Goal: Transaction & Acquisition: Book appointment/travel/reservation

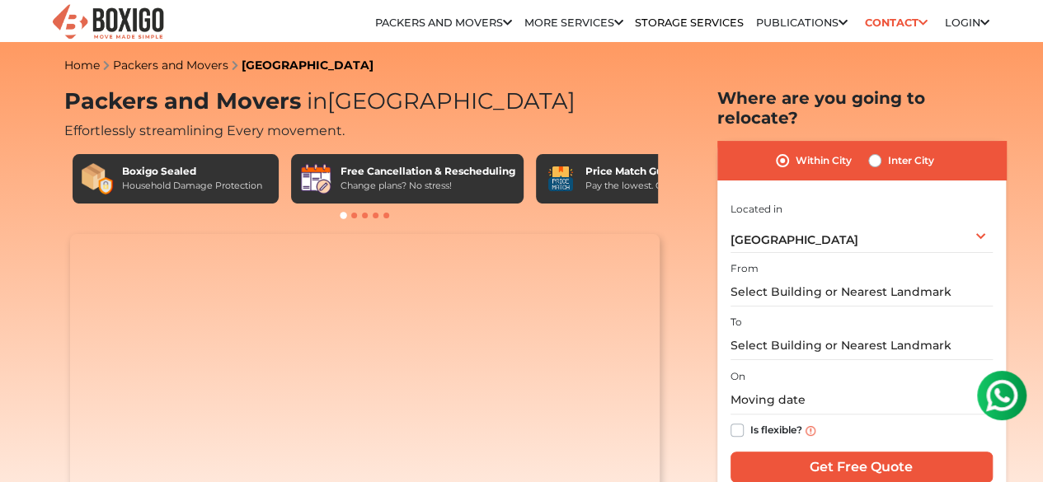
click at [900, 298] on div "I am shifting my 1 BHK 2 BHK 3 BHK 3 + BHK FEW ITEMS FEW ITEMS 1 BHK 2 BHK 3 BH…" at bounding box center [861, 344] width 262 height 290
click at [979, 224] on div "[GEOGRAPHIC_DATA] Select City [GEOGRAPHIC_DATA] [GEOGRAPHIC_DATA] [GEOGRAPHIC_D…" at bounding box center [861, 235] width 262 height 35
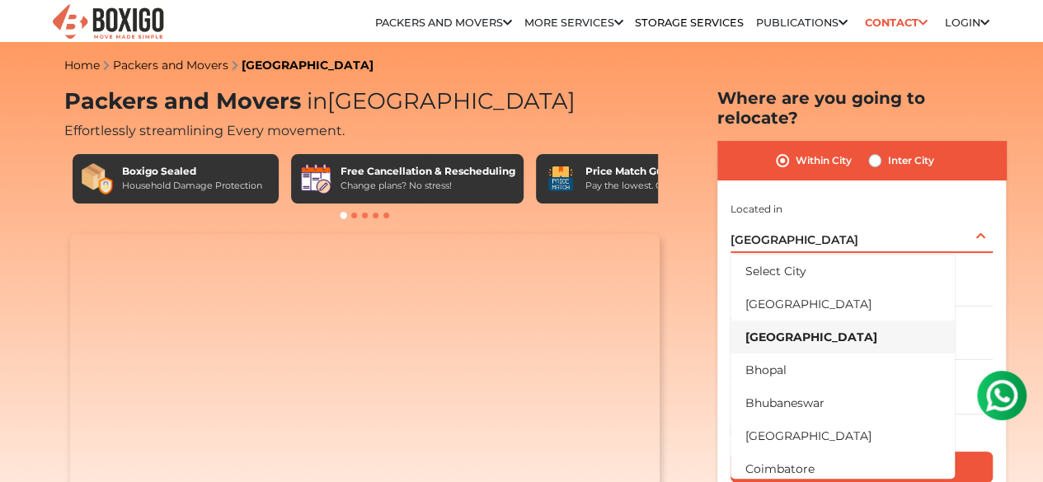
click at [979, 224] on div "[GEOGRAPHIC_DATA] Select City [GEOGRAPHIC_DATA] [GEOGRAPHIC_DATA] [GEOGRAPHIC_D…" at bounding box center [861, 235] width 262 height 35
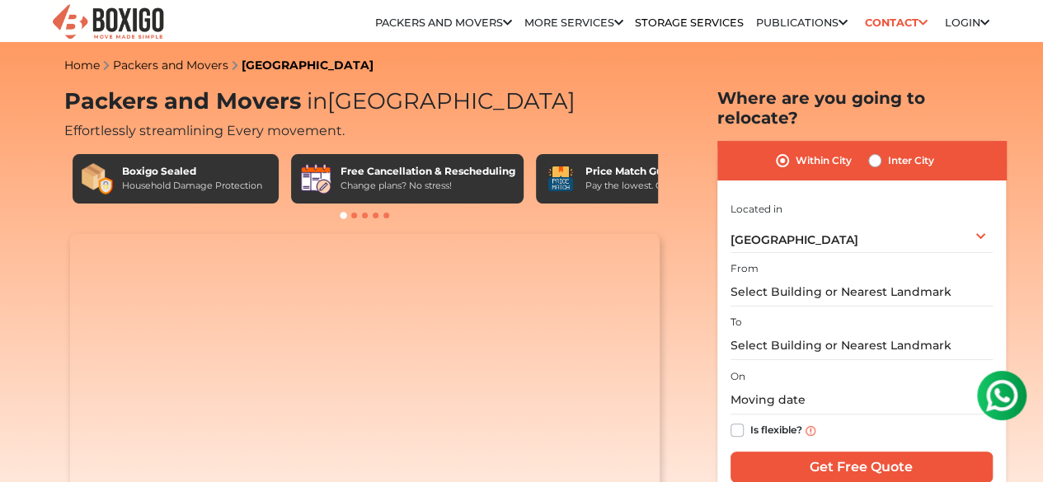
click at [888, 151] on label "Inter City" at bounding box center [911, 161] width 46 height 20
click at [876, 151] on input "Inter City" at bounding box center [874, 159] width 13 height 16
radio input "true"
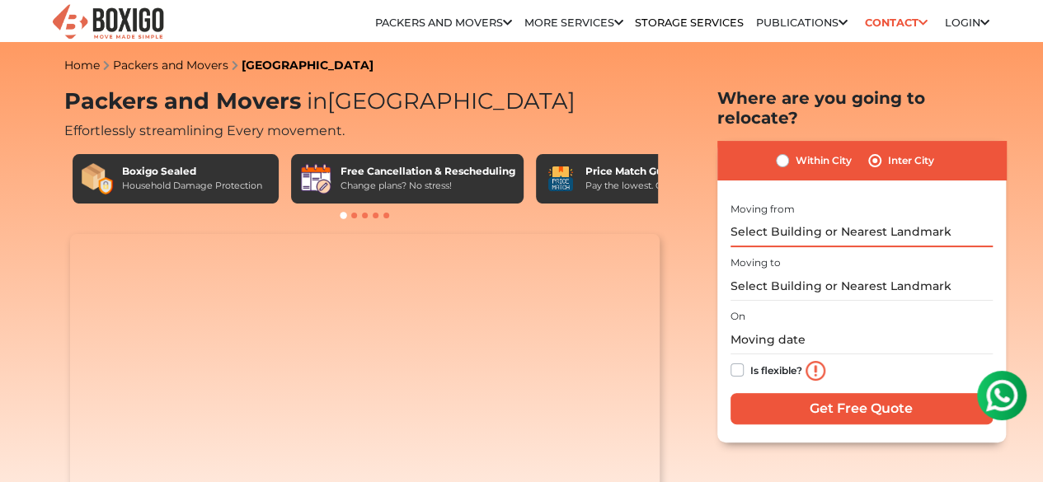
click at [833, 218] on input "text" at bounding box center [861, 232] width 262 height 29
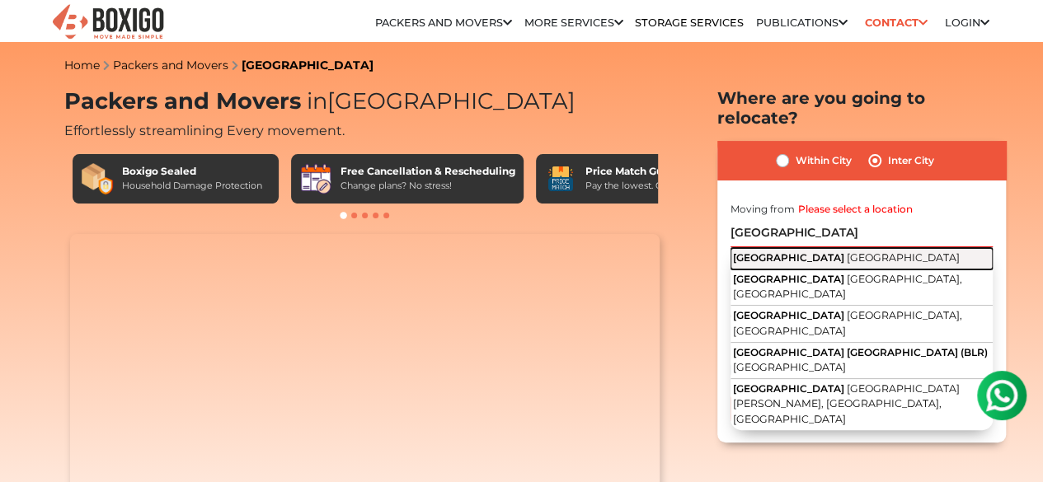
click at [847, 251] on span "[GEOGRAPHIC_DATA]" at bounding box center [903, 257] width 113 height 12
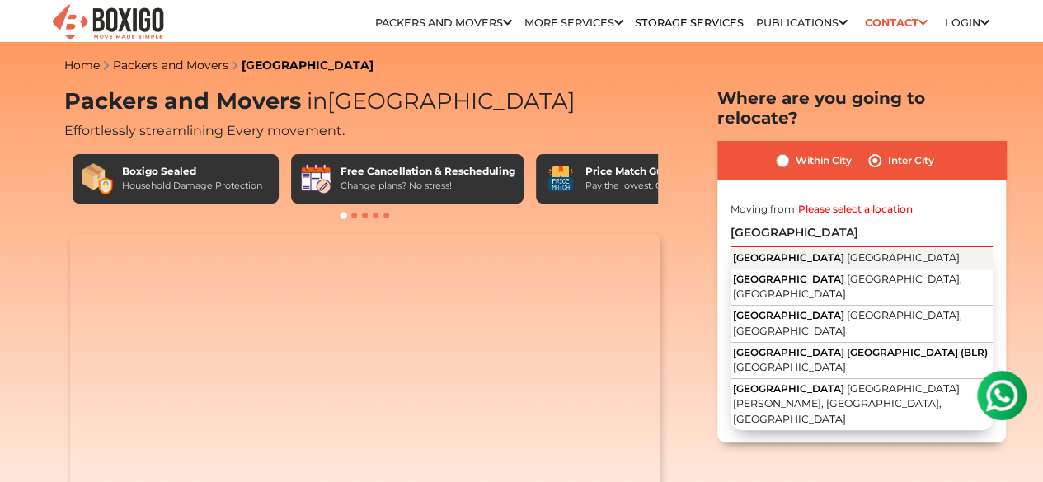
type input "[GEOGRAPHIC_DATA], [GEOGRAPHIC_DATA]"
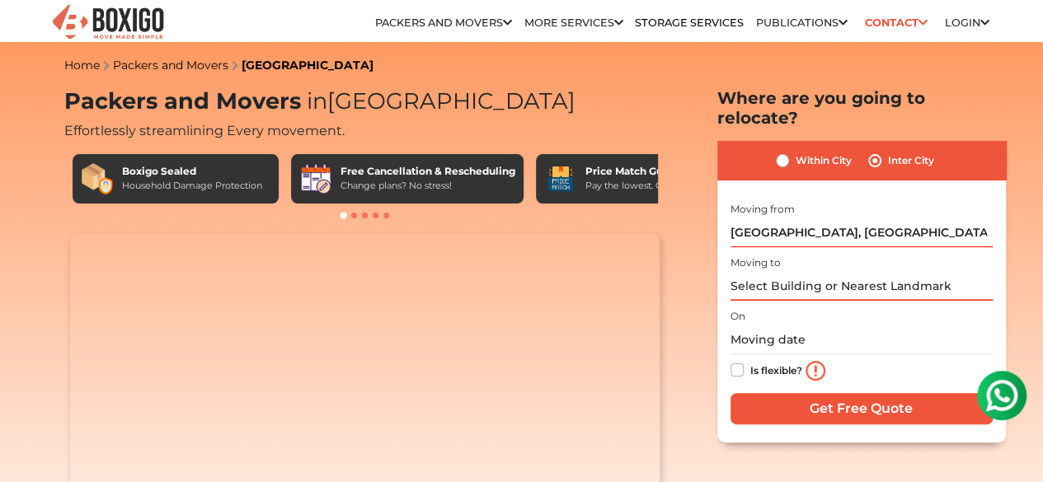
click at [763, 274] on input "text" at bounding box center [861, 286] width 262 height 29
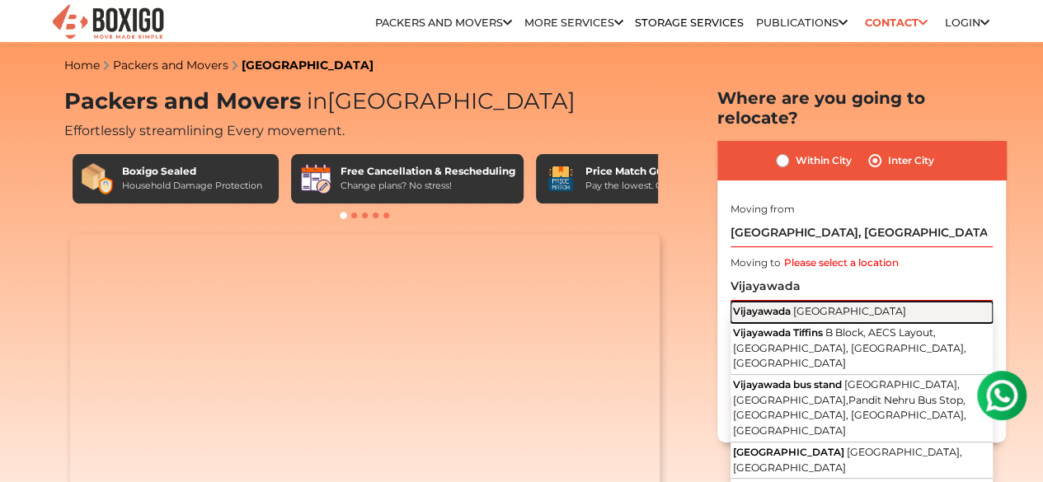
click at [791, 305] on span "Vijayawada" at bounding box center [762, 311] width 58 height 12
type input "Vijayawada, Andhra Pradesh"
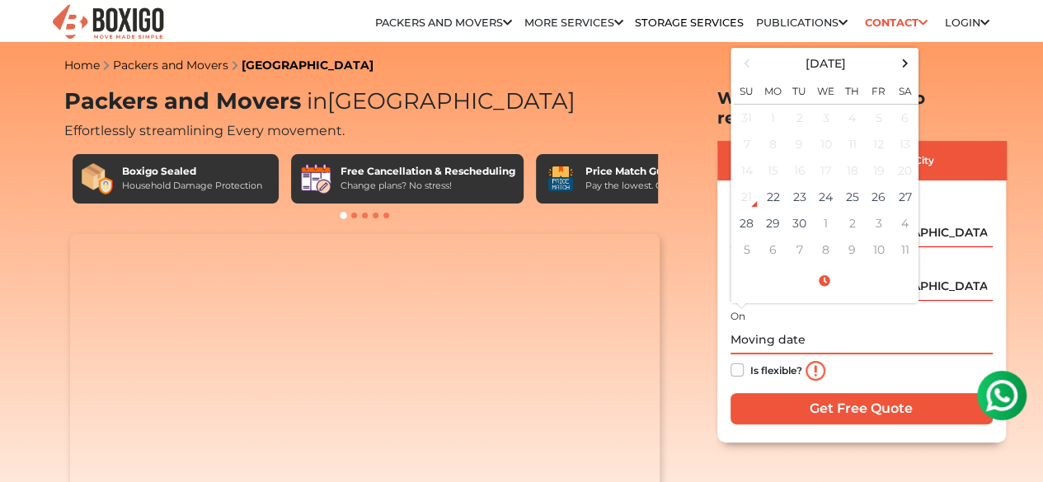
click at [765, 331] on input "text" at bounding box center [861, 340] width 262 height 29
click at [895, 192] on td "27" at bounding box center [905, 197] width 26 height 26
type input "09/27/2025 12:00 AM"
click at [906, 189] on td "27" at bounding box center [905, 197] width 26 height 26
click at [750, 360] on label "Is flexible?" at bounding box center [776, 368] width 52 height 17
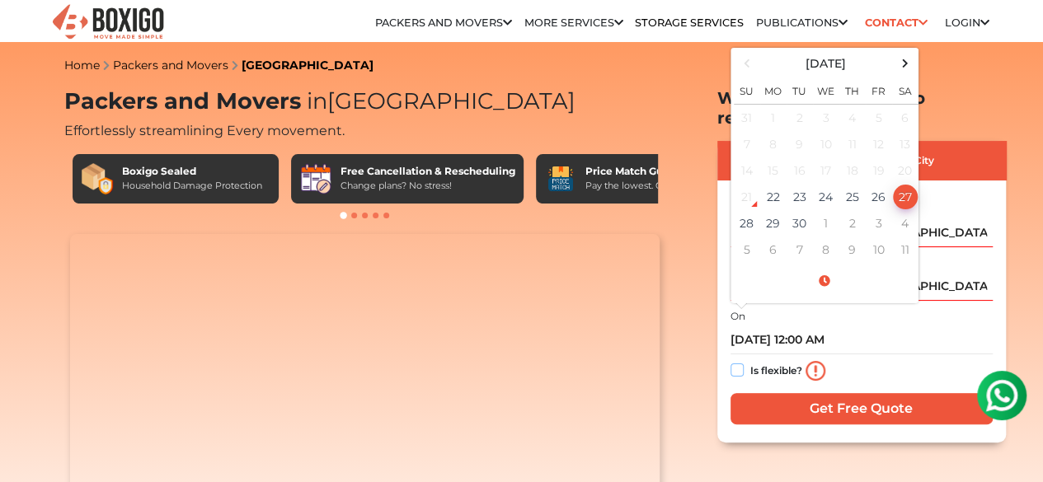
click at [735, 360] on input "Is flexible?" at bounding box center [736, 368] width 13 height 16
checkbox input "true"
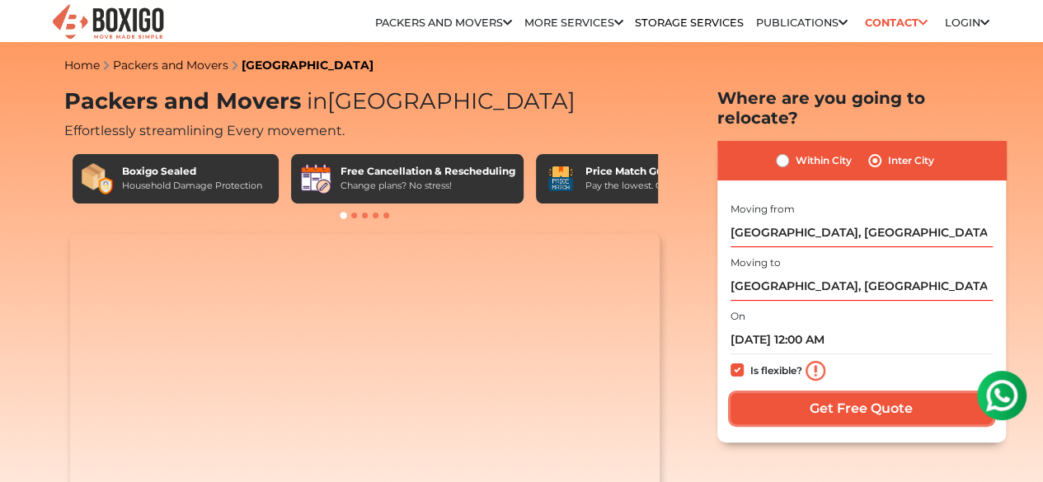
click at [868, 393] on input "Get Free Quote" at bounding box center [861, 408] width 262 height 31
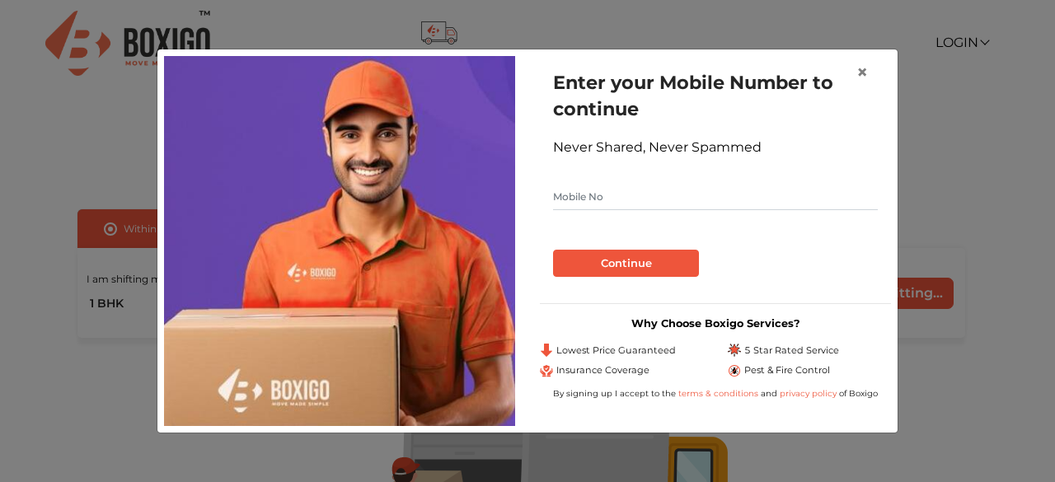
click at [727, 200] on input "text" at bounding box center [715, 197] width 325 height 26
type input "9533278755"
click at [608, 252] on button "Continue" at bounding box center [626, 264] width 146 height 28
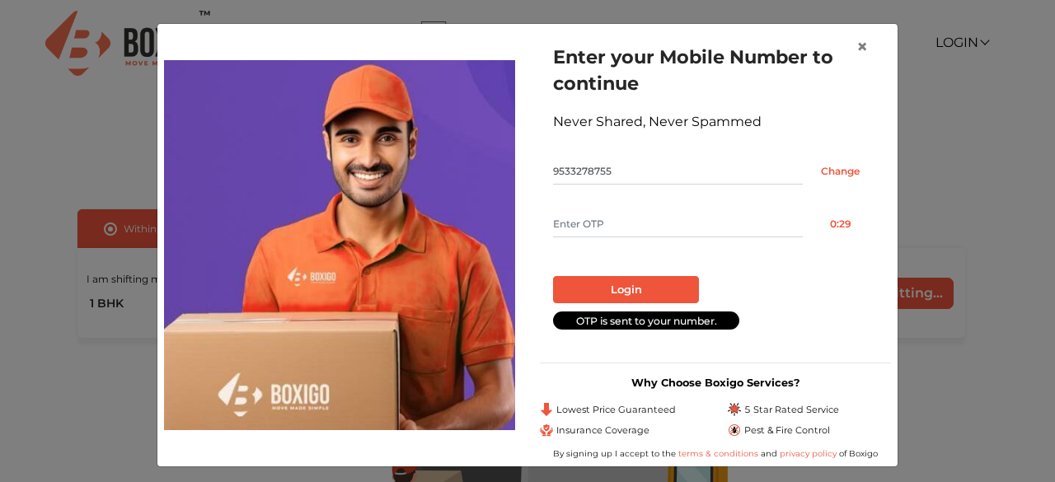
click at [653, 208] on form "Enter your Mobile Number to continue Never Shared, Never Spammed 9533278755 Cha…" at bounding box center [715, 187] width 325 height 286
click at [628, 232] on input "text" at bounding box center [678, 224] width 250 height 26
type input "6573"
click at [623, 294] on button "Login" at bounding box center [626, 290] width 146 height 28
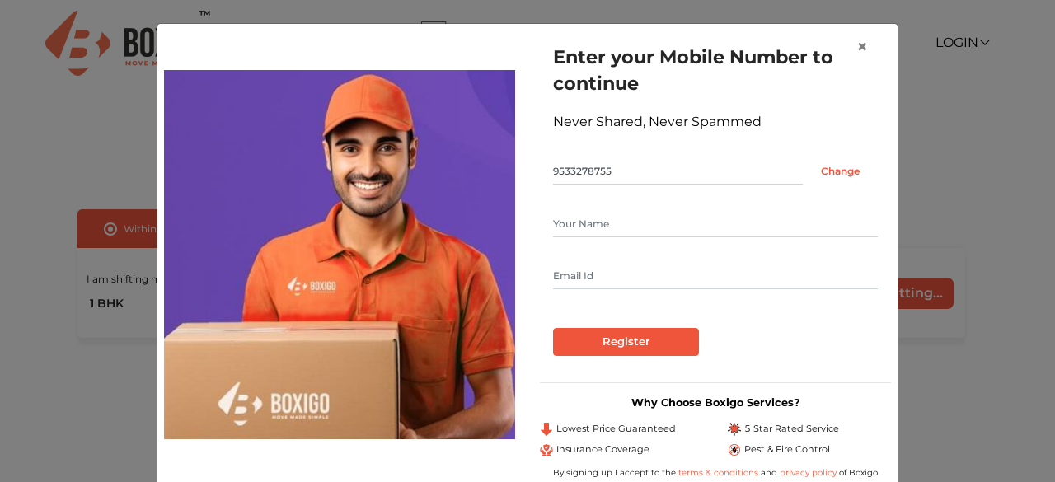
click at [607, 223] on input "text" at bounding box center [715, 224] width 325 height 26
type input "Syed Hussain"
type input "sdhussain09@gmail.com"
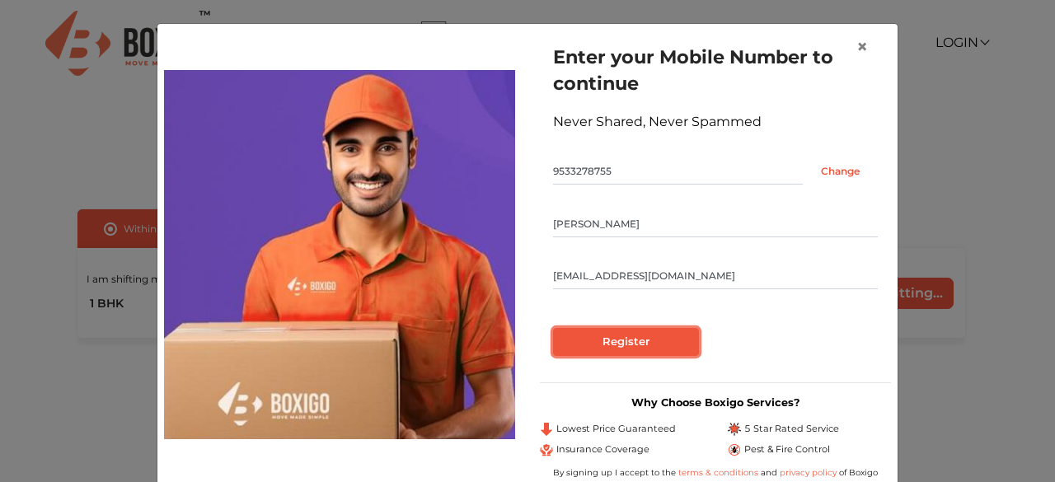
click at [627, 350] on input "Register" at bounding box center [626, 342] width 146 height 28
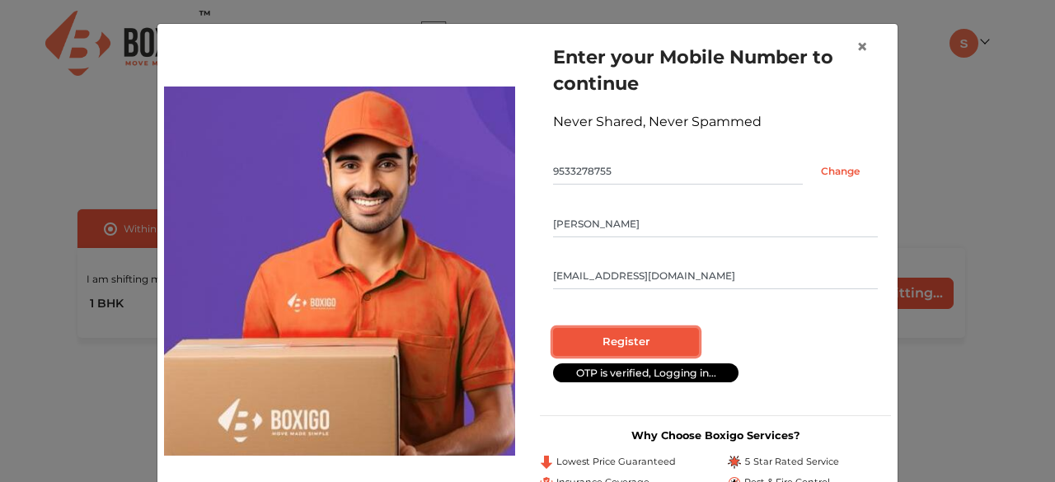
radio input "false"
radio input "true"
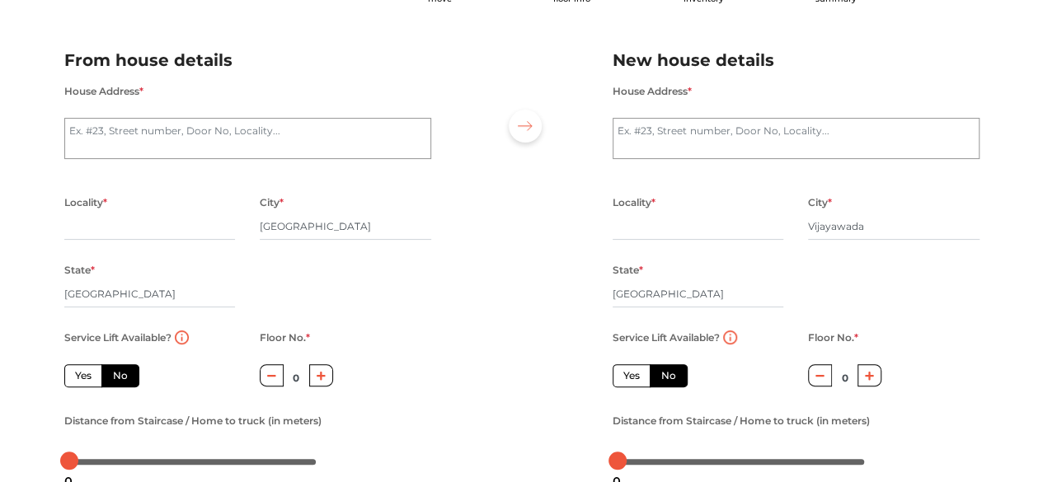
scroll to position [33, 0]
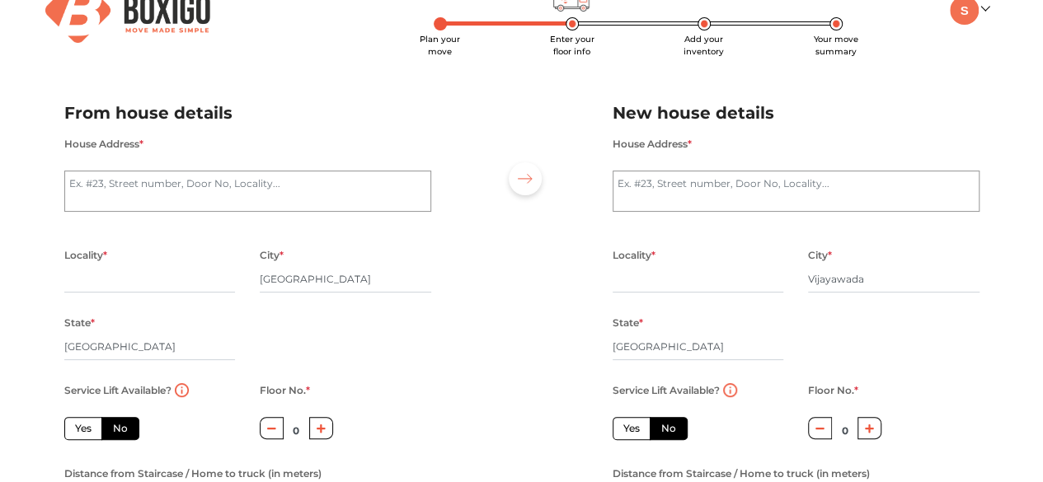
click at [482, 253] on div at bounding box center [522, 307] width 157 height 454
click at [285, 197] on textarea "House Address *" at bounding box center [247, 191] width 367 height 41
click at [438, 102] on div "From house details House Address * Locality * City * Bengaluru State * Karnatak…" at bounding box center [248, 317] width 392 height 434
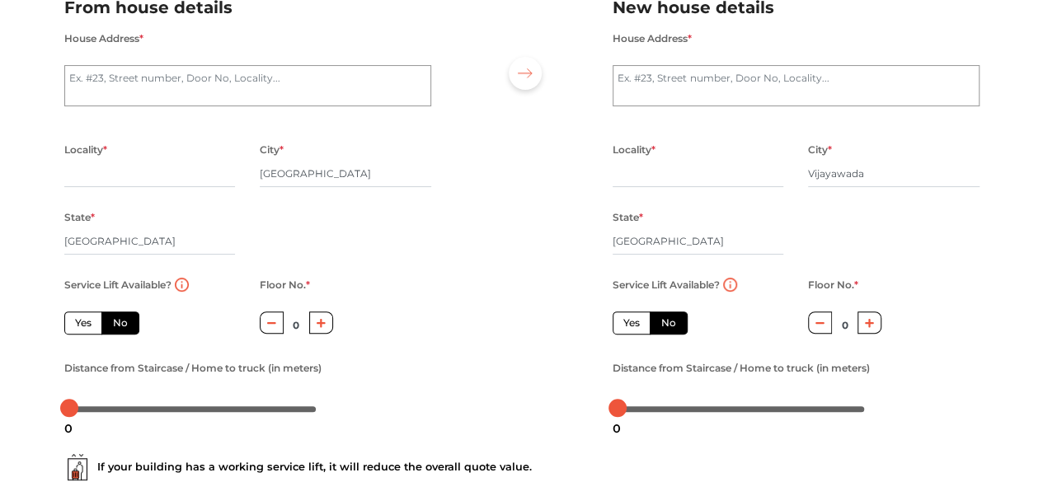
scroll to position [198, 0]
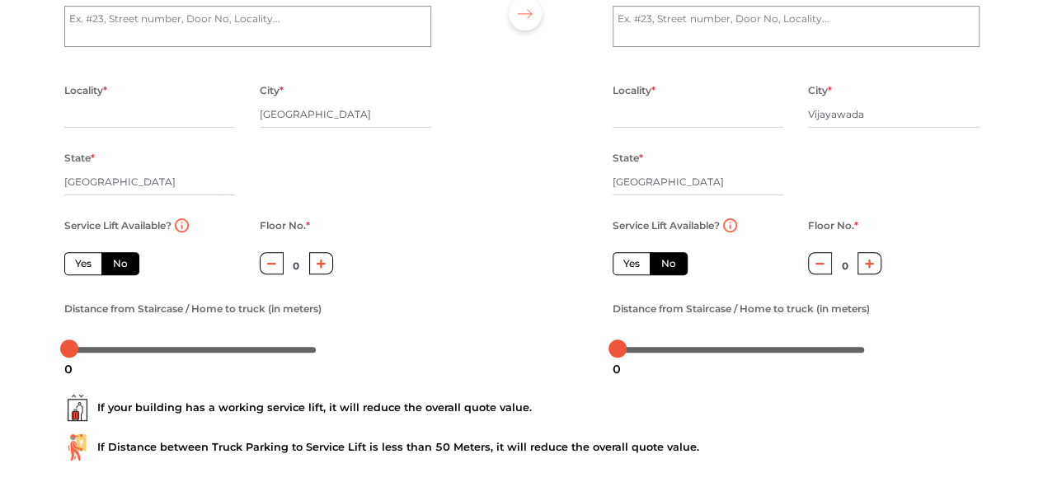
click at [329, 268] on button "button" at bounding box center [321, 263] width 24 height 22
type input "3"
click at [402, 266] on div "Service Lift Available? Yes No Floor No. * 3 Distance from Staircase / Home to …" at bounding box center [248, 288] width 392 height 147
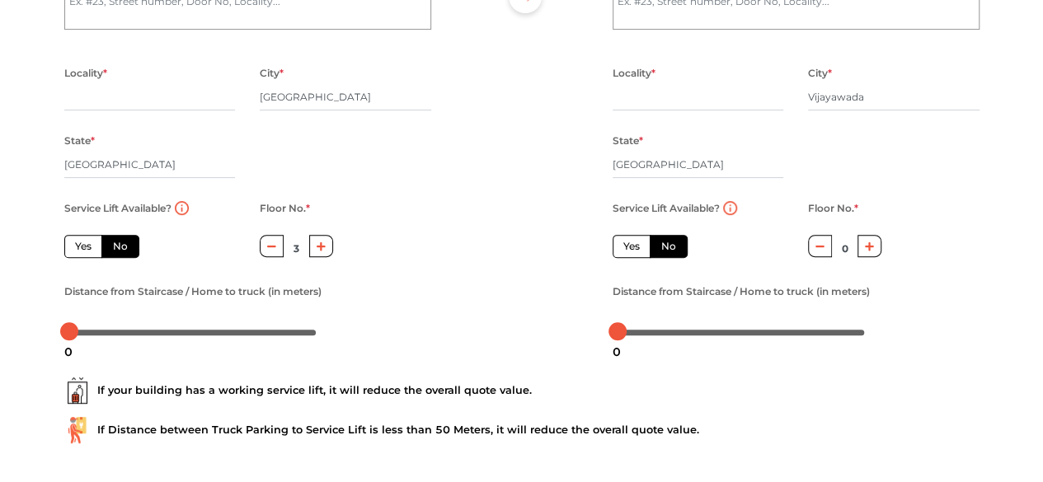
scroll to position [217, 0]
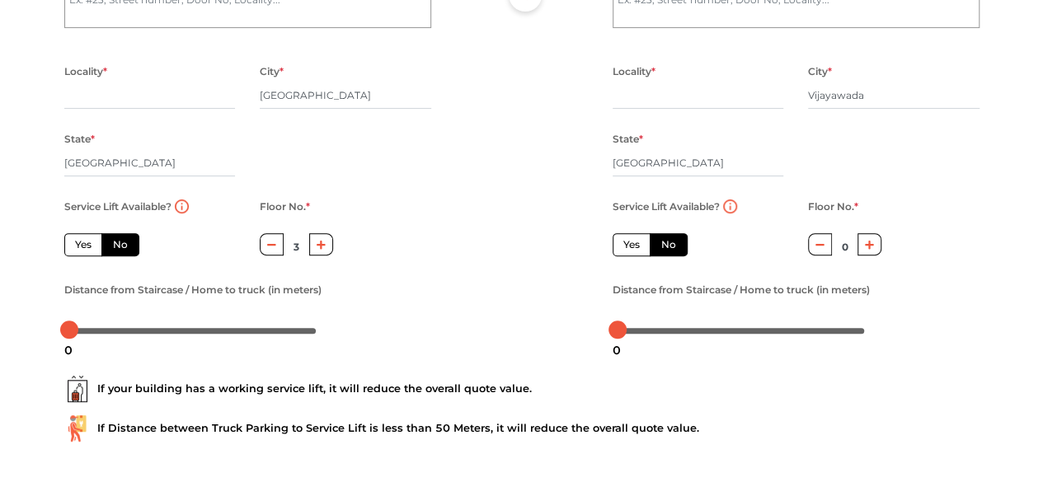
click at [870, 247] on icon "button" at bounding box center [869, 244] width 9 height 9
type input "1"
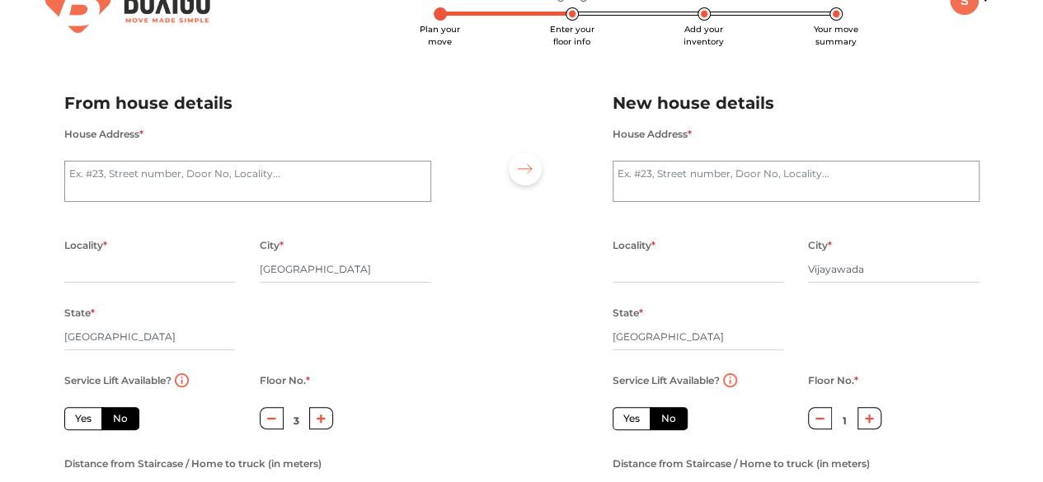
scroll to position [44, 0]
click at [638, 275] on input "text" at bounding box center [698, 269] width 171 height 26
type input "O"
type input "Old Raja Rajeswaripeta"
click at [645, 337] on input "Andhra Pradesh" at bounding box center [698, 336] width 171 height 26
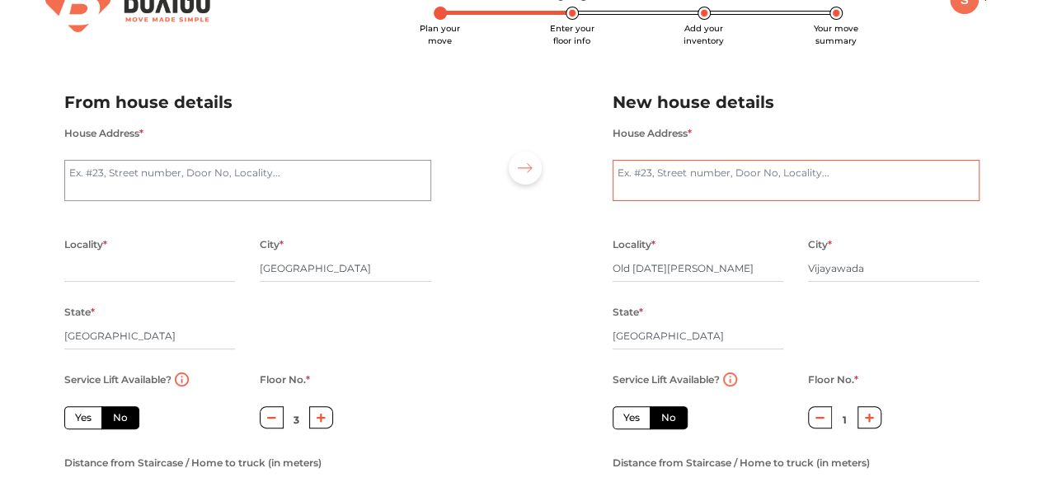
click at [689, 194] on textarea "House Address *" at bounding box center [796, 180] width 367 height 41
type textarea "Siticable office road"
click at [224, 190] on textarea "House Address *" at bounding box center [247, 180] width 367 height 41
type textarea "Channasandra Kadugodi Post"
click at [96, 272] on input "text" at bounding box center [149, 269] width 171 height 26
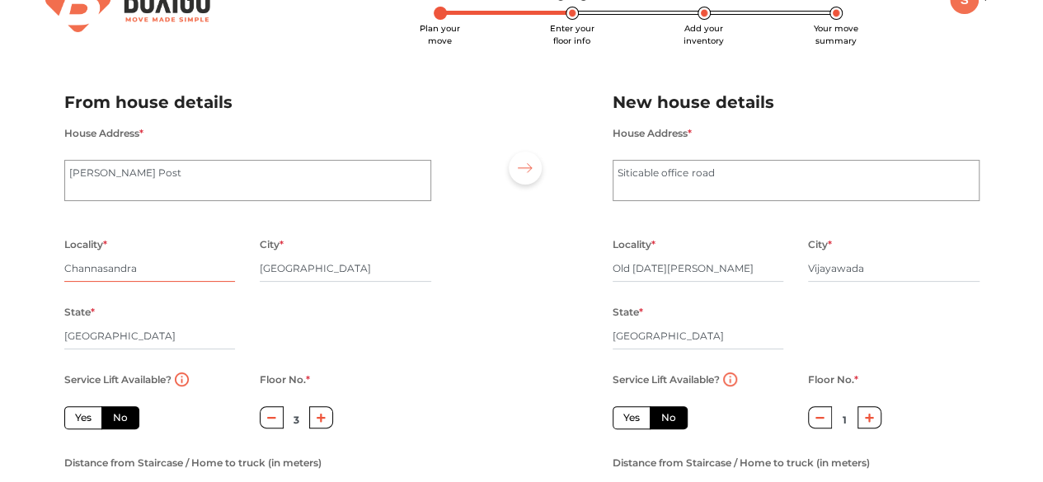
type input "Channasandra"
click at [397, 337] on div "Locality * Channasandra City * Bengaluru State * Karnataka Pincode *" at bounding box center [248, 301] width 392 height 135
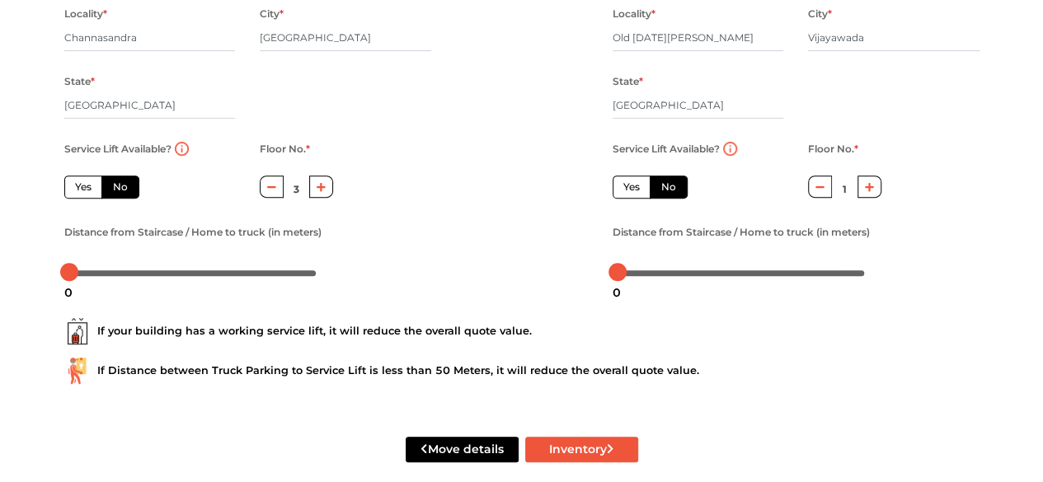
scroll to position [297, 0]
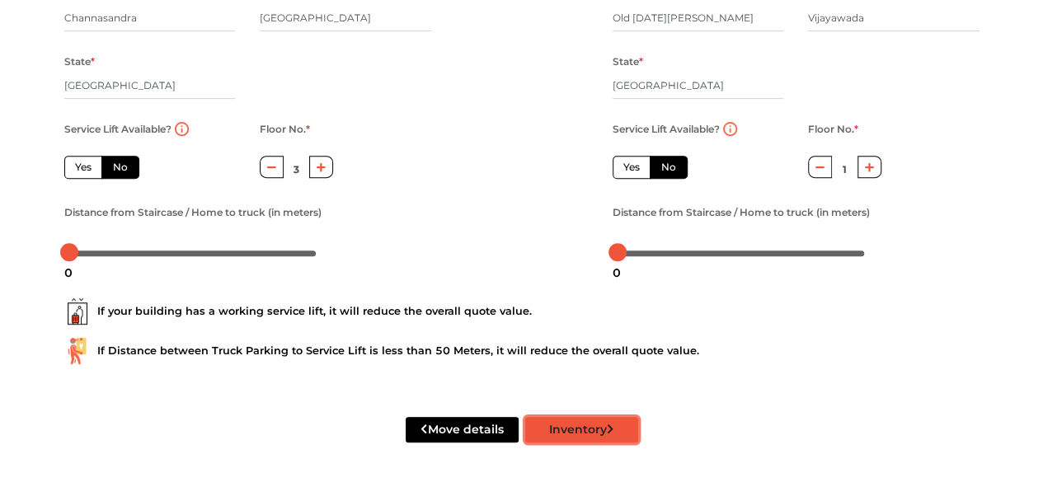
click at [597, 420] on button "Inventory" at bounding box center [581, 430] width 113 height 26
radio input "true"
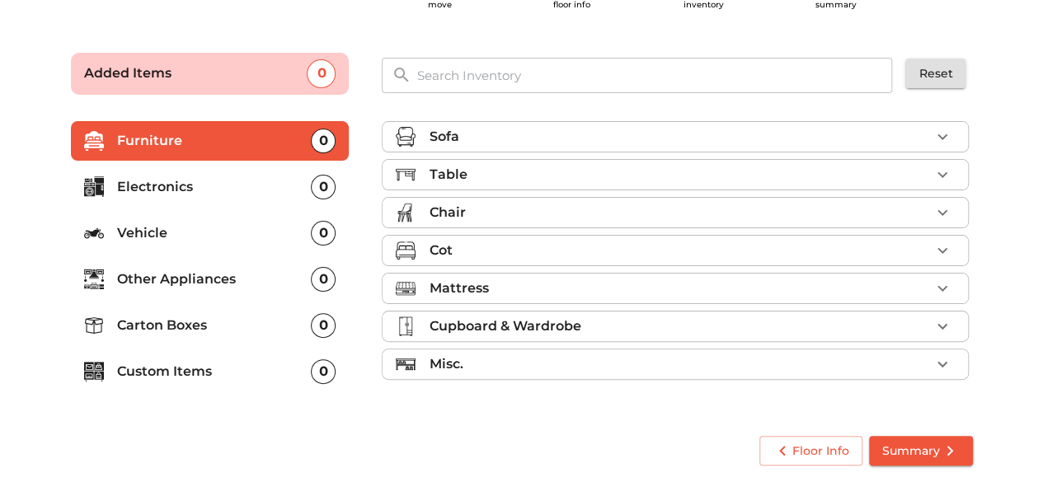
scroll to position [79, 0]
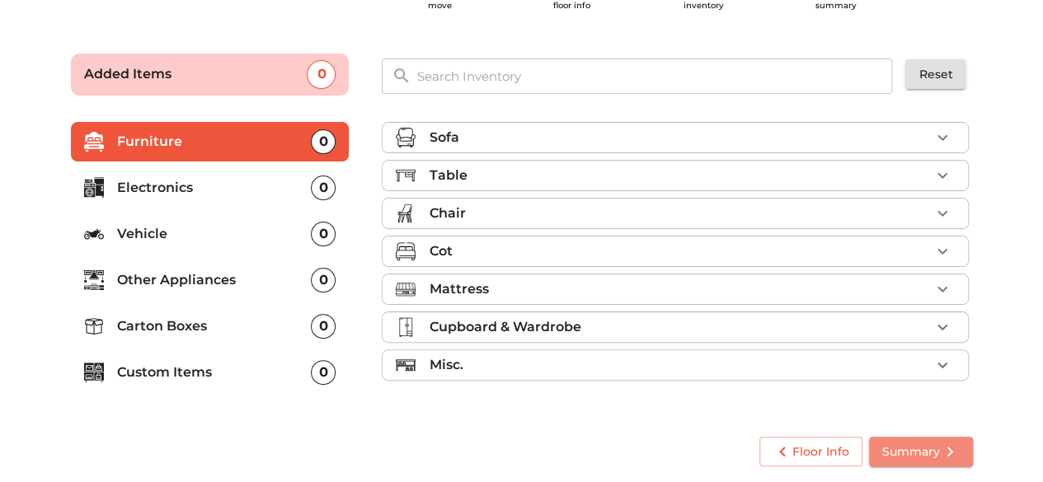
click at [920, 442] on span "Summary" at bounding box center [920, 452] width 77 height 21
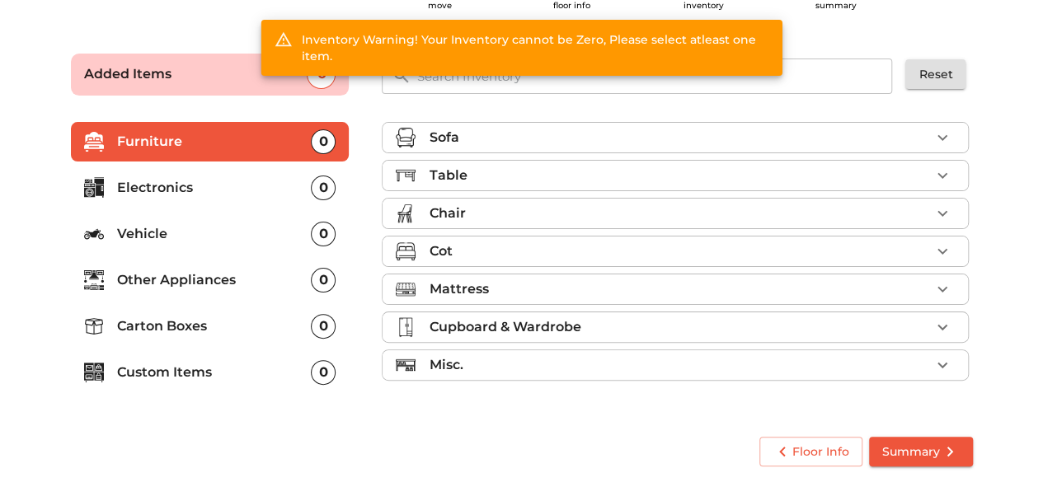
scroll to position [0, 0]
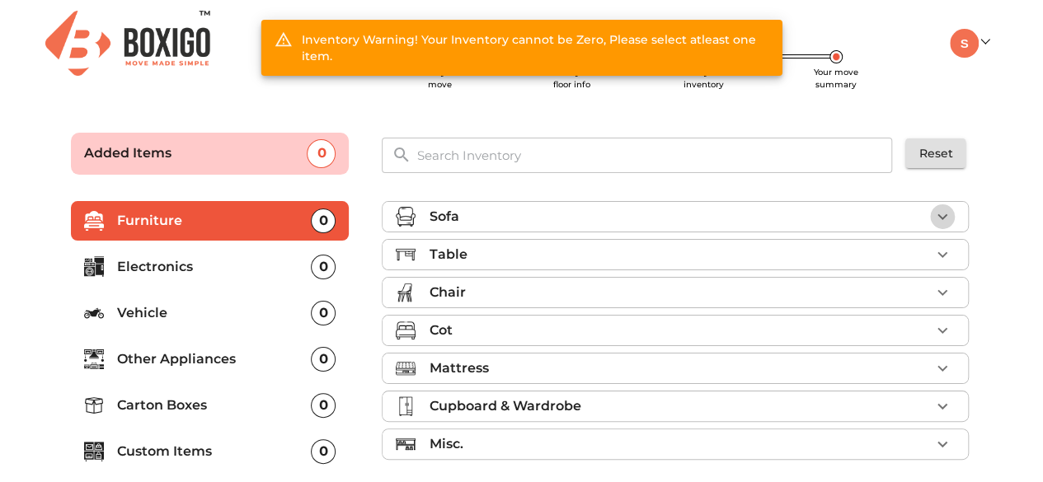
click at [932, 210] on button "button" at bounding box center [942, 216] width 25 height 25
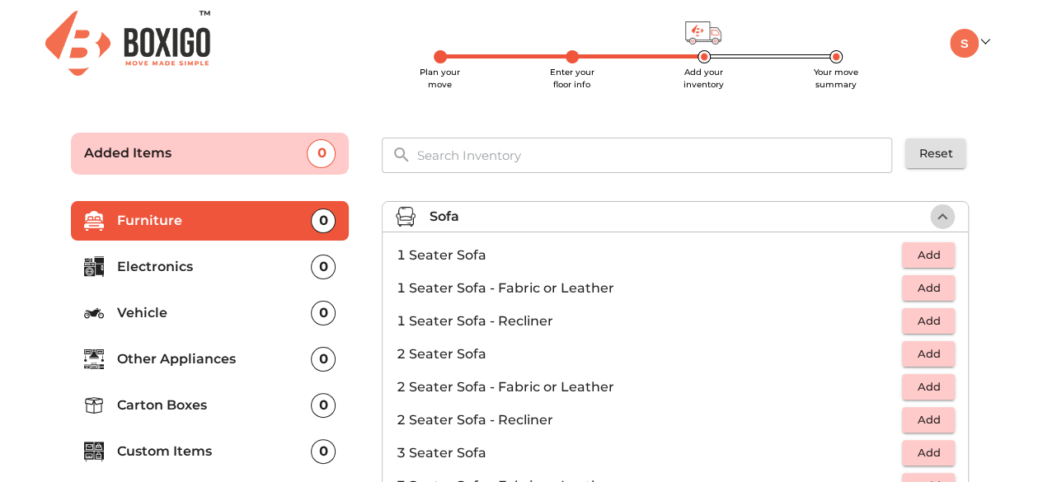
click at [932, 210] on icon "button" at bounding box center [942, 217] width 20 height 20
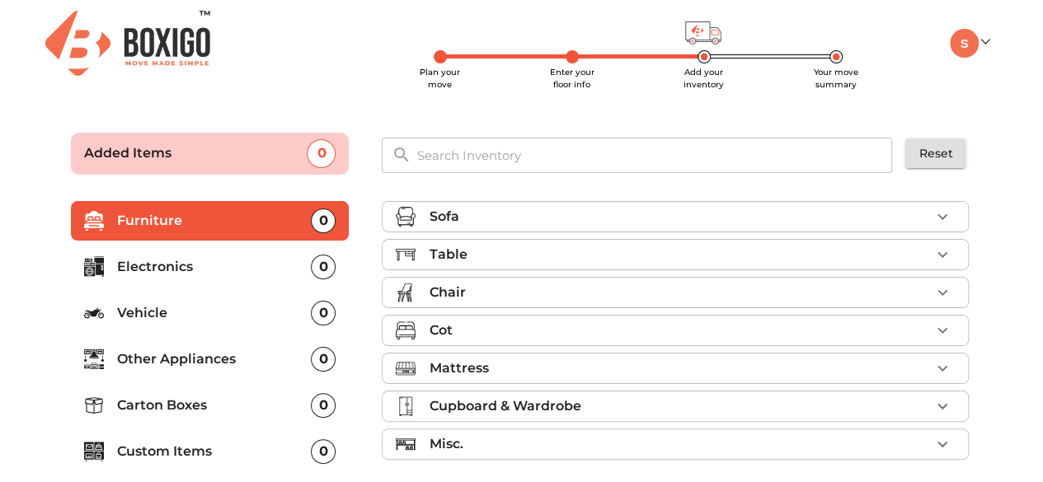
click at [940, 251] on icon "button" at bounding box center [942, 255] width 20 height 20
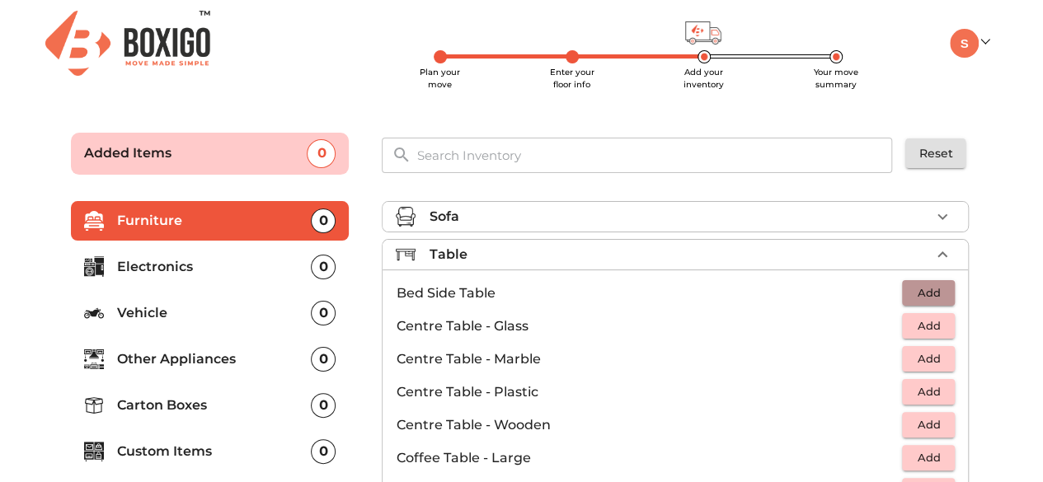
click at [927, 280] on button "Add" at bounding box center [928, 293] width 53 height 26
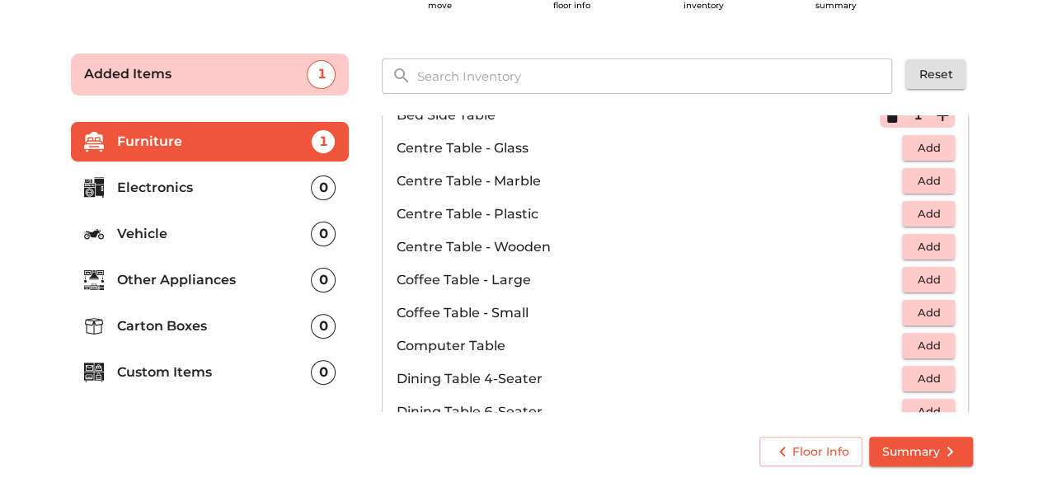
scroll to position [147, 0]
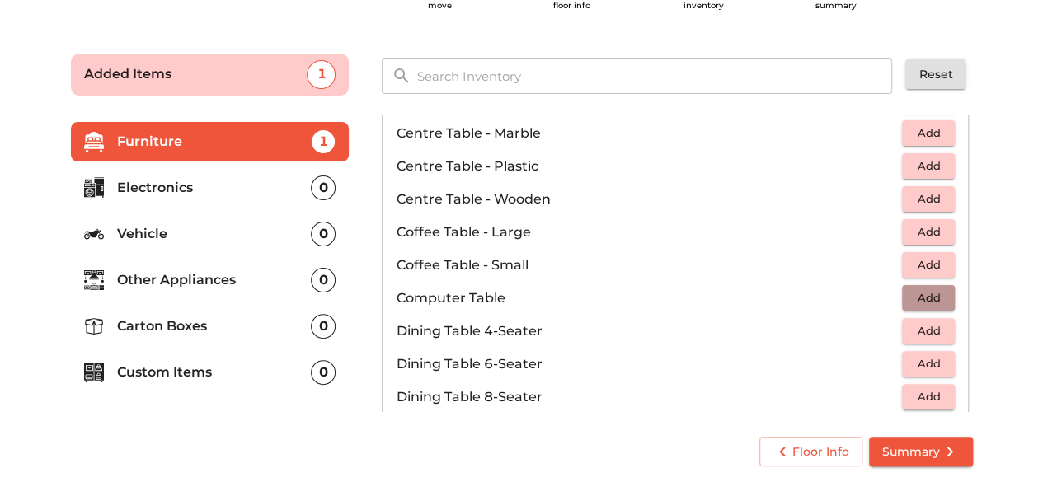
click at [918, 293] on span "Add" at bounding box center [928, 298] width 36 height 19
click at [933, 322] on span "Add" at bounding box center [928, 331] width 36 height 19
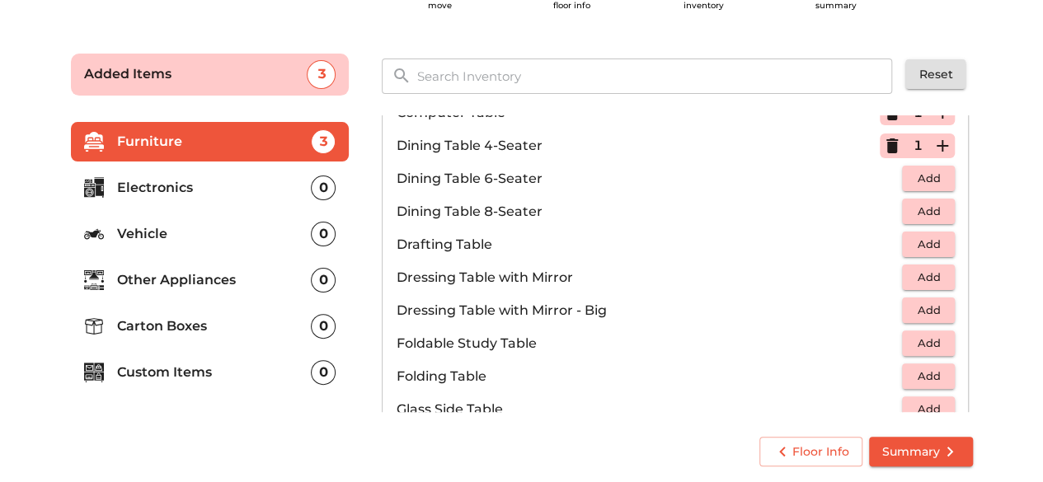
scroll to position [338, 0]
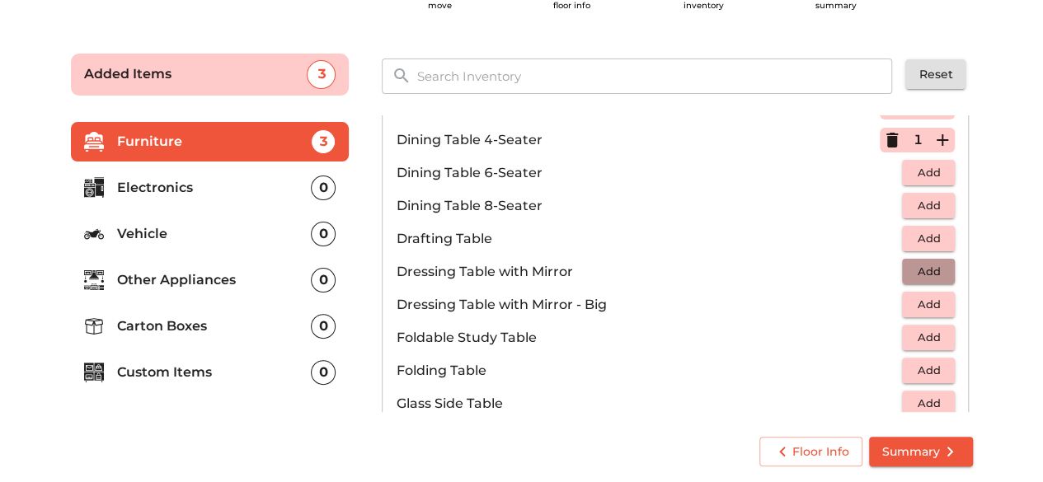
click at [922, 267] on span "Add" at bounding box center [928, 271] width 36 height 19
click at [971, 232] on div "Sofa Table 4 Added Bed Side Table 1 Centre Table - Glass Add Centre Table - Mar…" at bounding box center [676, 264] width 603 height 310
click at [910, 330] on span "Add" at bounding box center [928, 337] width 36 height 19
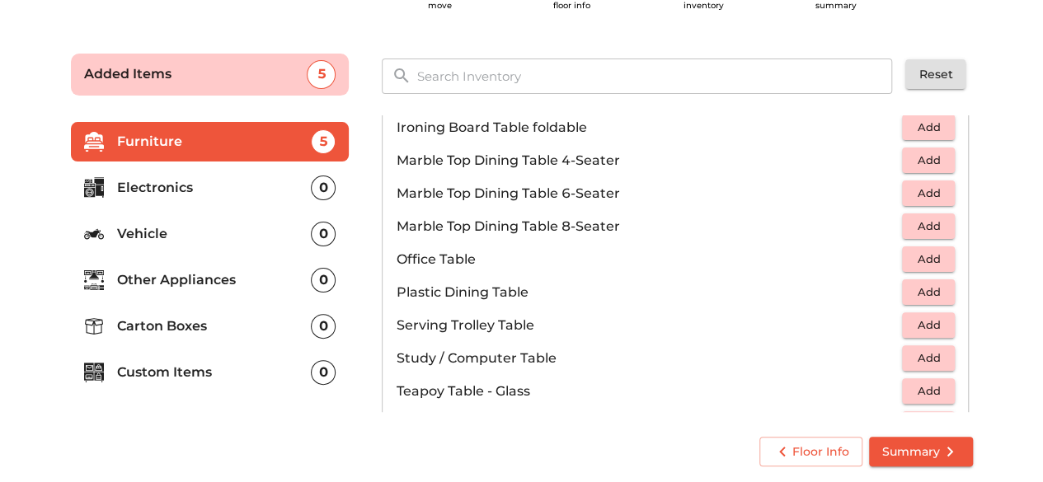
scroll to position [766, 0]
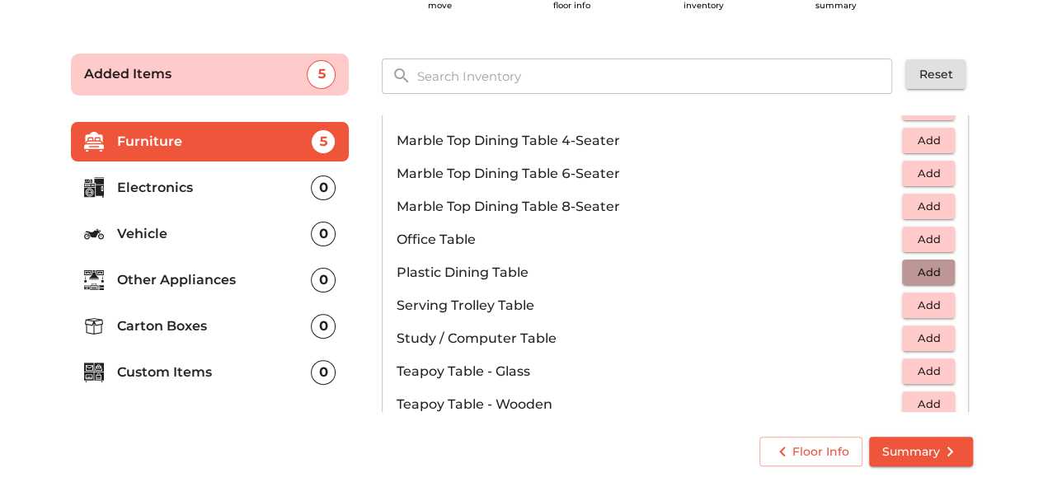
click at [935, 269] on span "Add" at bounding box center [928, 272] width 36 height 19
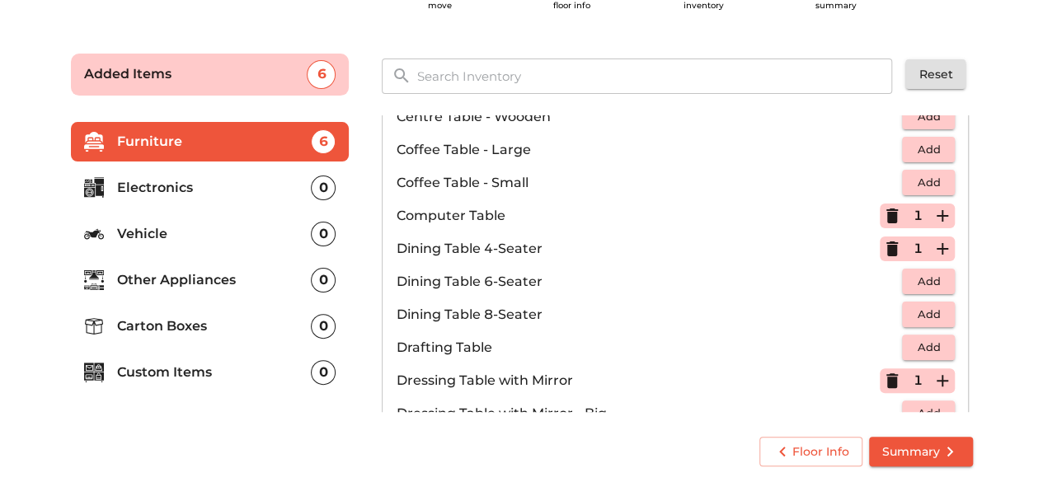
scroll to position [234, 0]
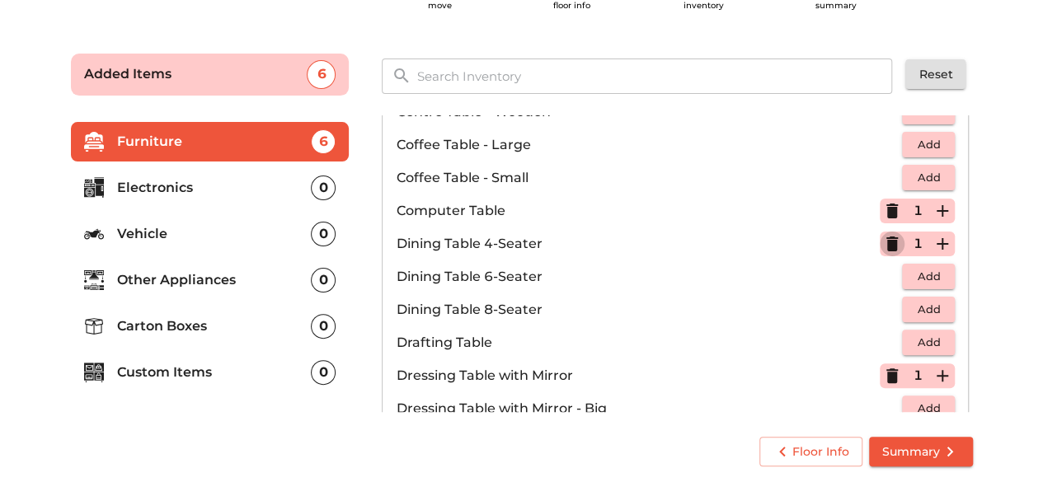
click at [886, 243] on icon "button" at bounding box center [892, 244] width 12 height 15
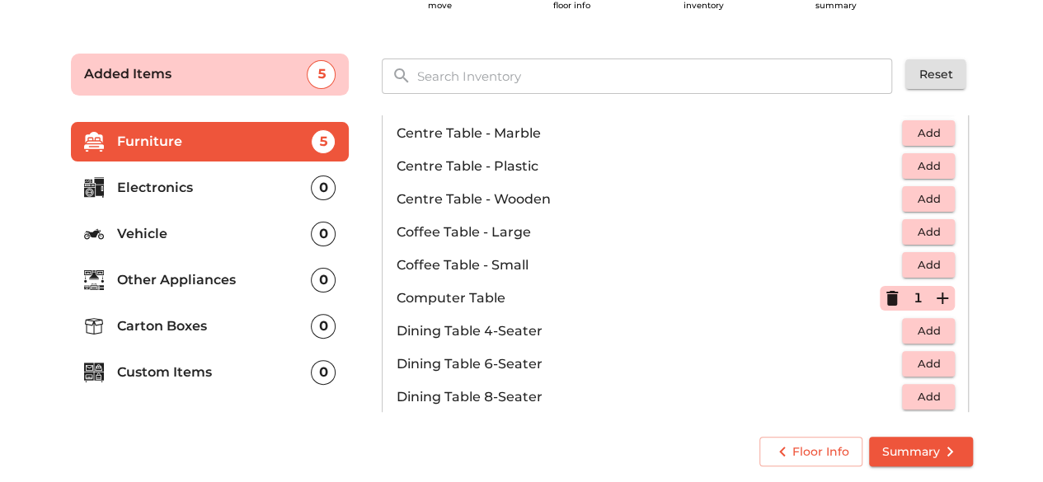
scroll to position [165, 0]
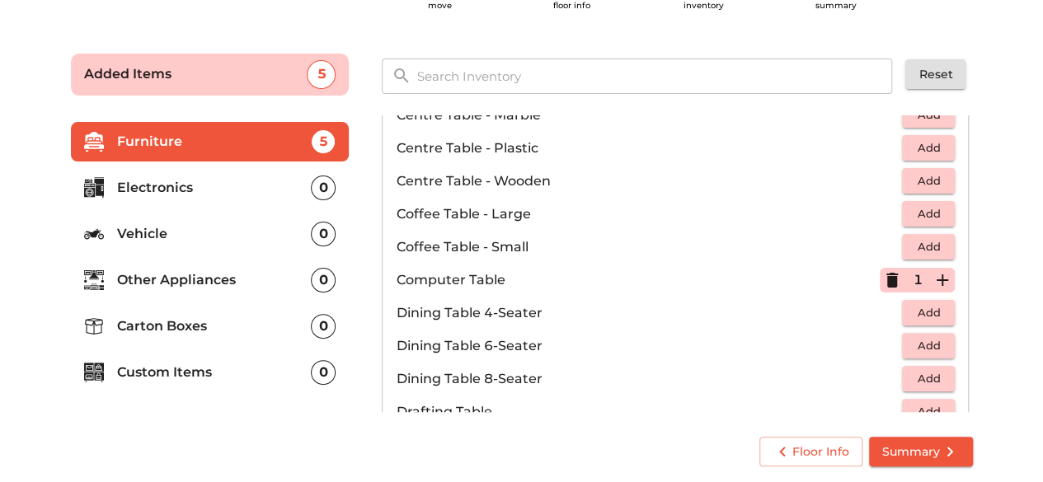
click at [882, 274] on icon "button" at bounding box center [892, 280] width 20 height 20
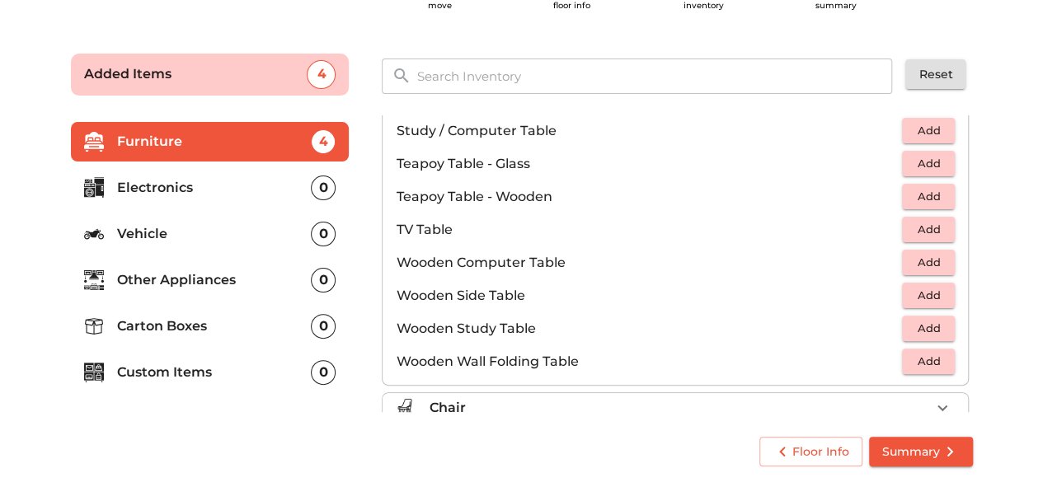
scroll to position [974, 0]
click at [910, 259] on span "Add" at bounding box center [928, 262] width 36 height 19
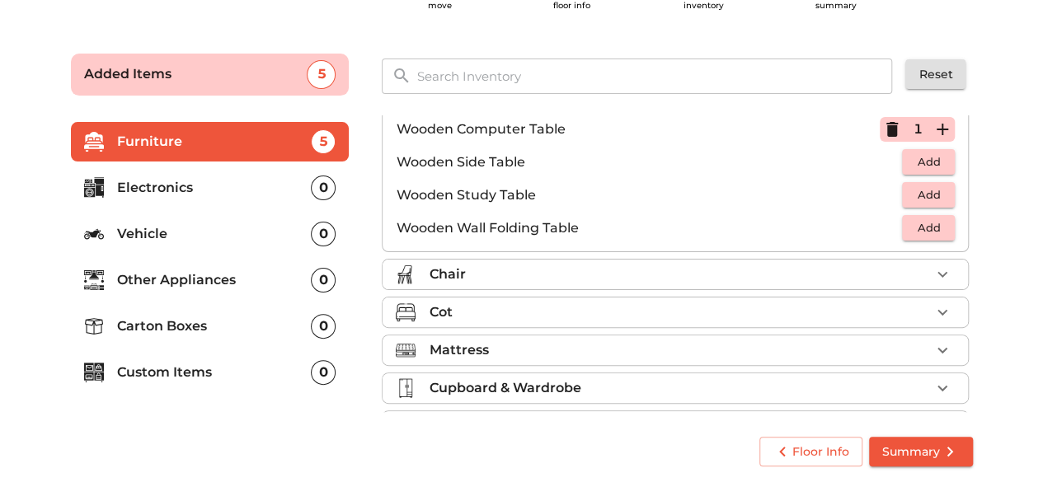
scroll to position [1115, 0]
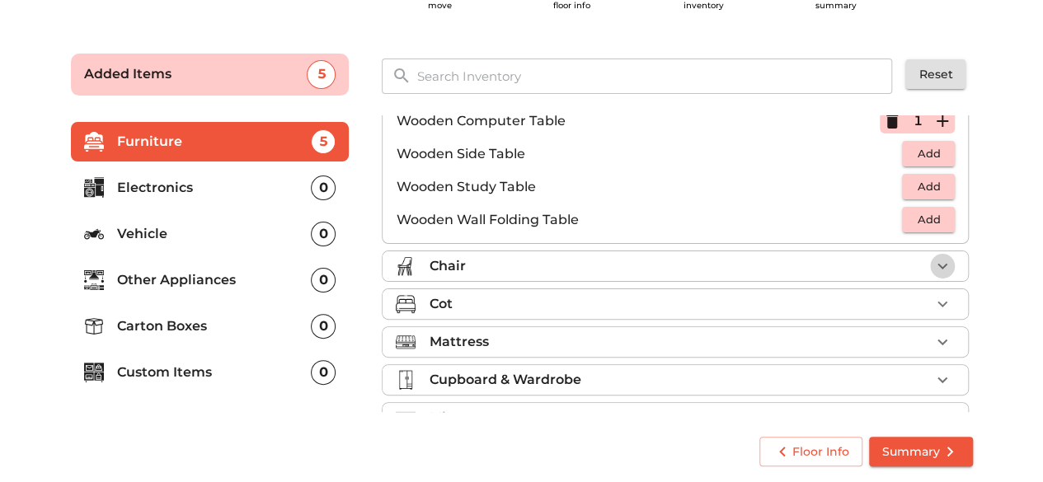
click at [936, 271] on icon "button" at bounding box center [942, 266] width 20 height 20
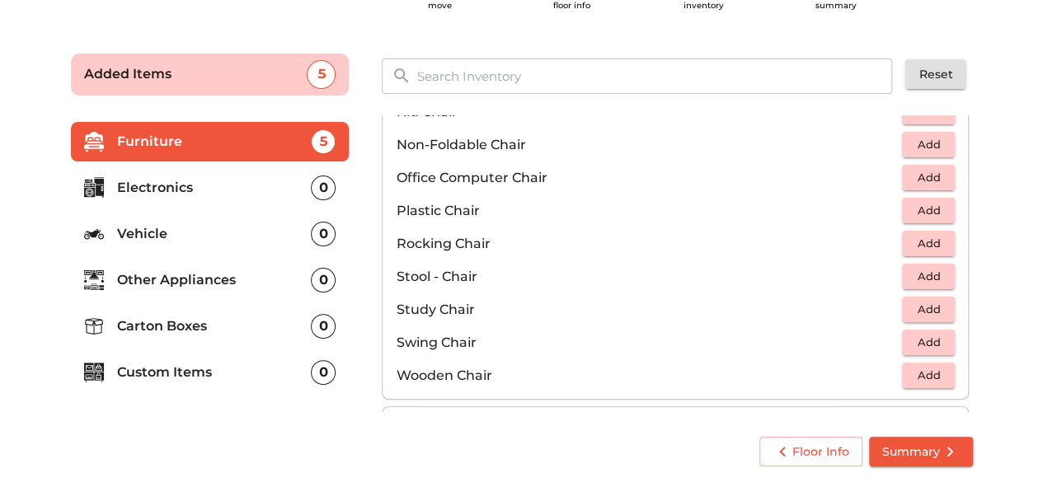
scroll to position [533, 0]
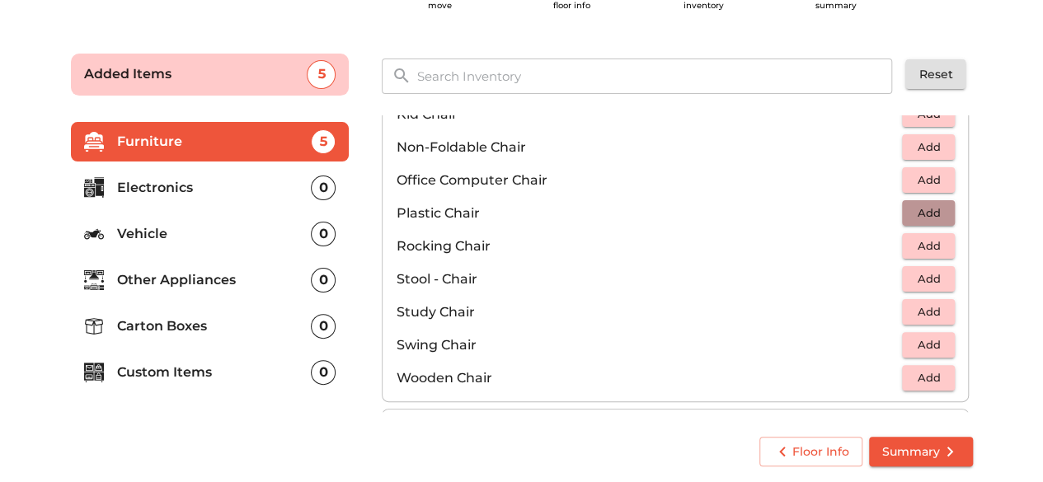
click at [913, 208] on span "Add" at bounding box center [928, 213] width 36 height 19
click at [932, 212] on icon "button" at bounding box center [942, 214] width 20 height 20
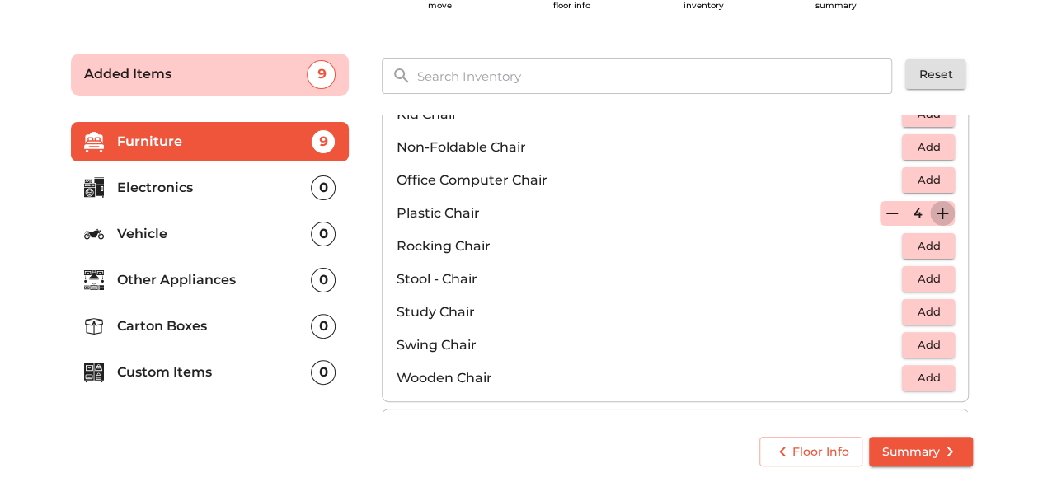
click at [932, 212] on icon "button" at bounding box center [942, 214] width 20 height 20
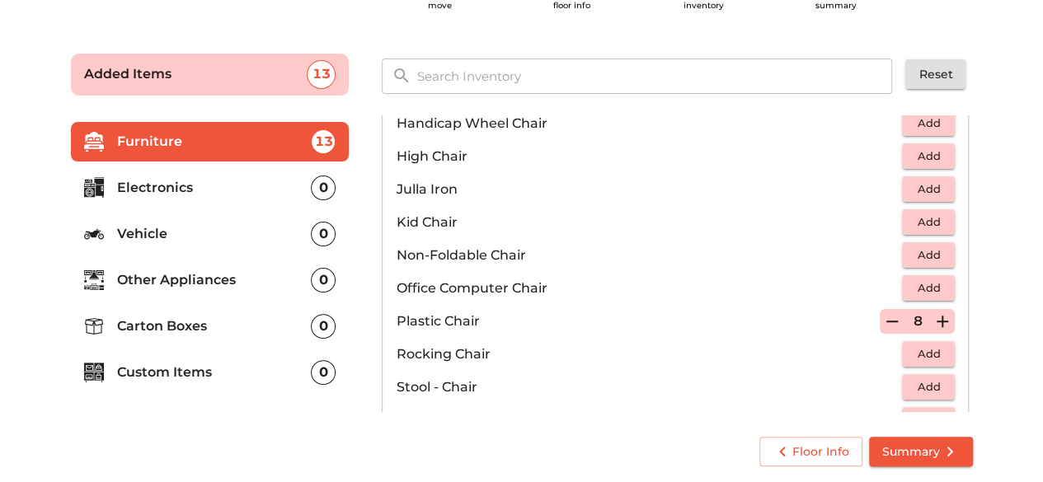
scroll to position [427, 0]
click at [940, 212] on button "Add" at bounding box center [928, 221] width 53 height 26
click at [933, 218] on icon "button" at bounding box center [942, 221] width 20 height 20
click at [880, 214] on button "button" at bounding box center [892, 221] width 25 height 25
click at [929, 283] on span "Add" at bounding box center [928, 286] width 36 height 19
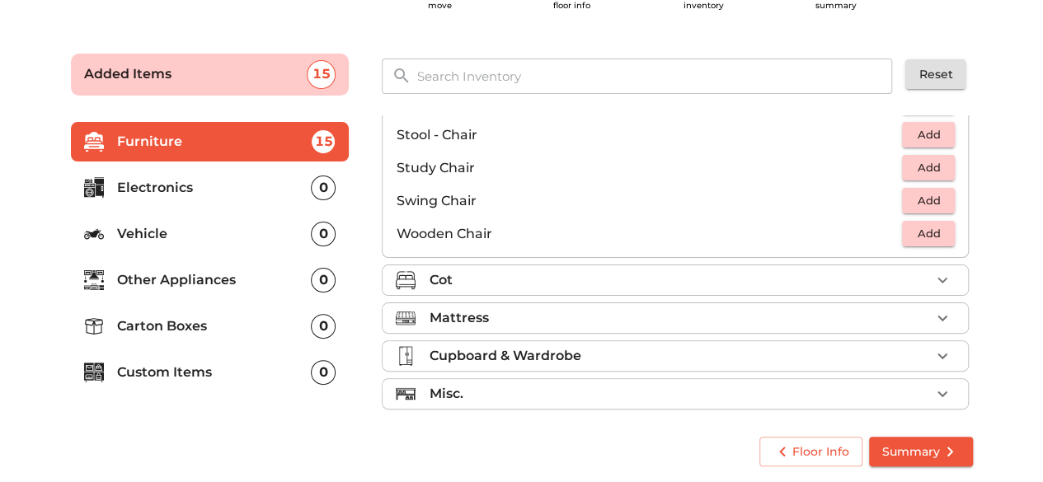
scroll to position [681, 0]
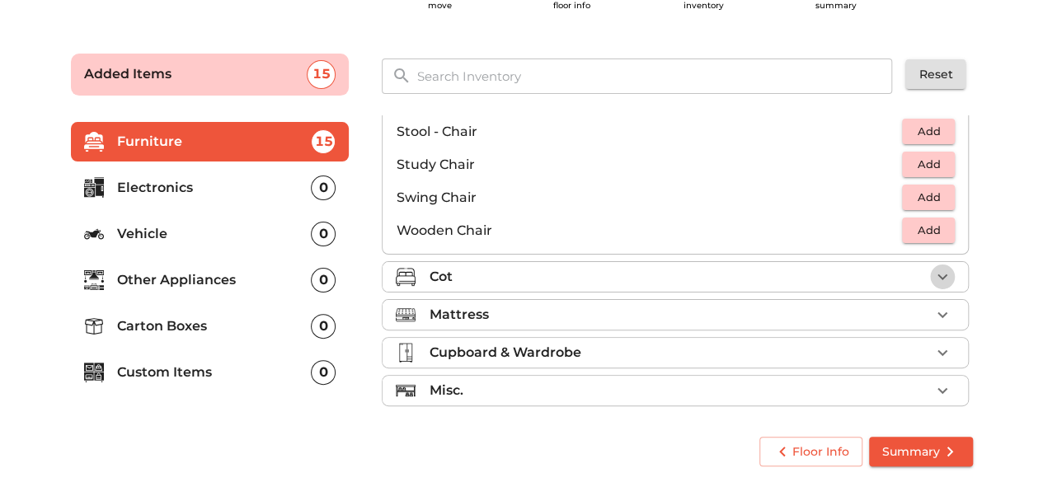
click at [934, 271] on icon "button" at bounding box center [942, 277] width 20 height 20
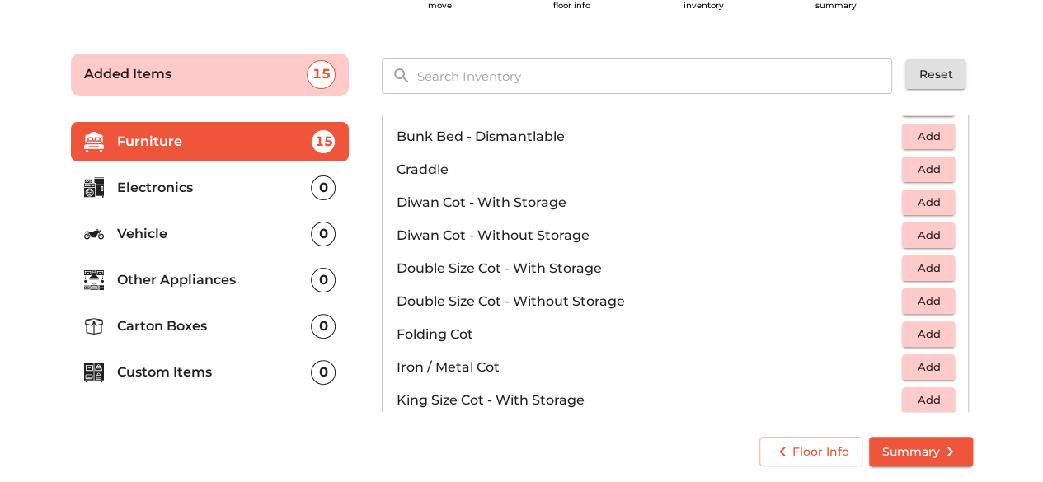
scroll to position [117, 0]
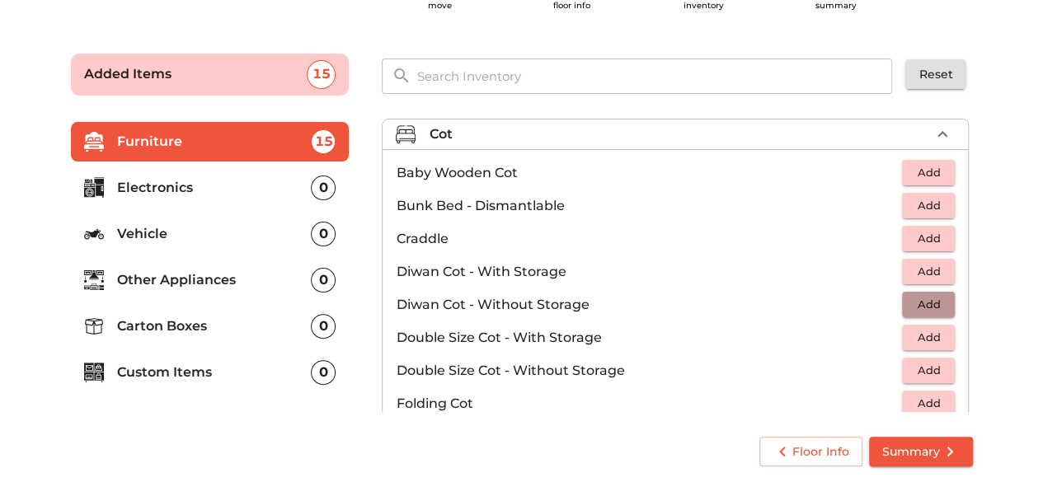
click at [915, 300] on span "Add" at bounding box center [928, 304] width 36 height 19
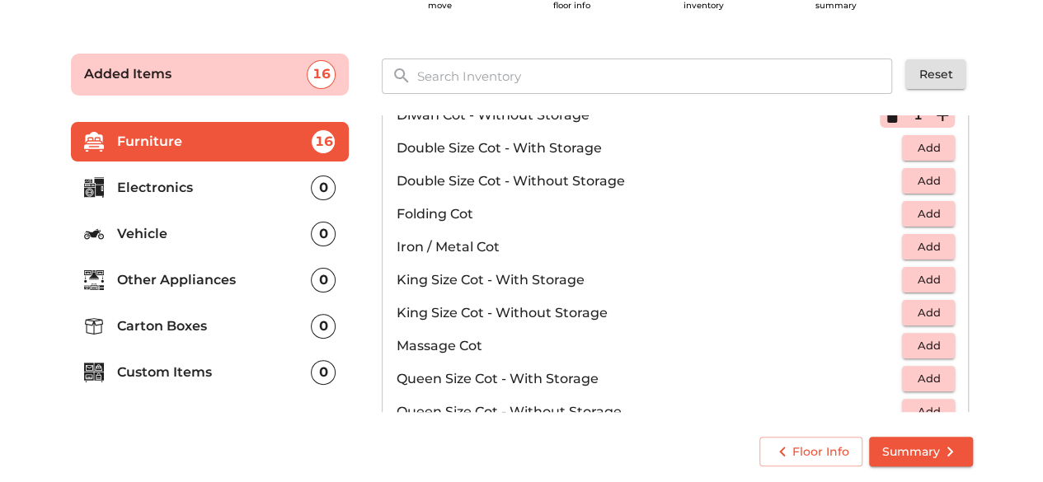
scroll to position [310, 0]
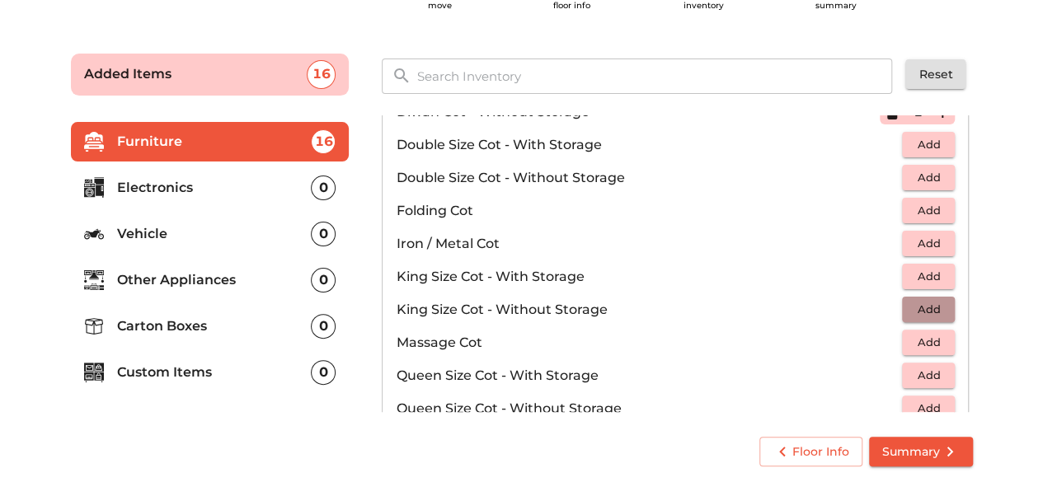
click at [913, 311] on span "Add" at bounding box center [928, 309] width 36 height 19
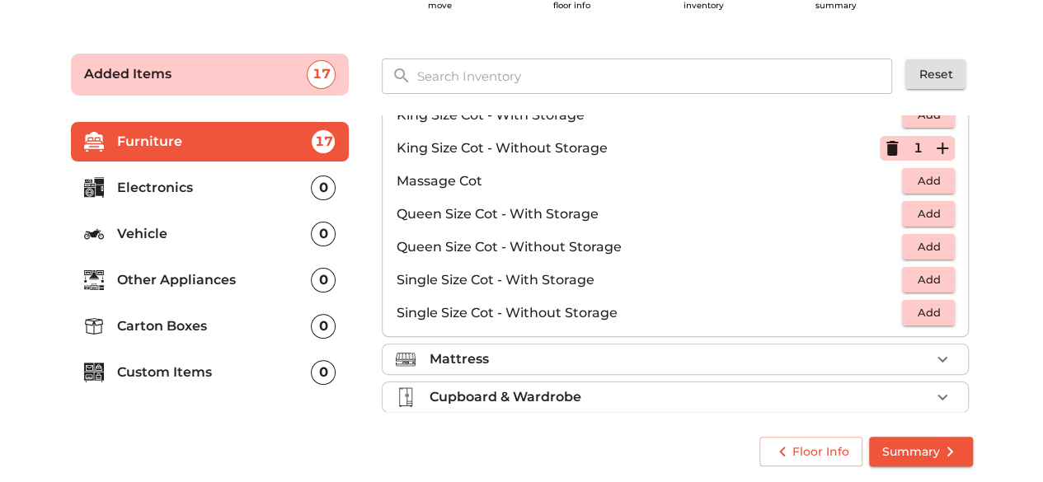
scroll to position [505, 0]
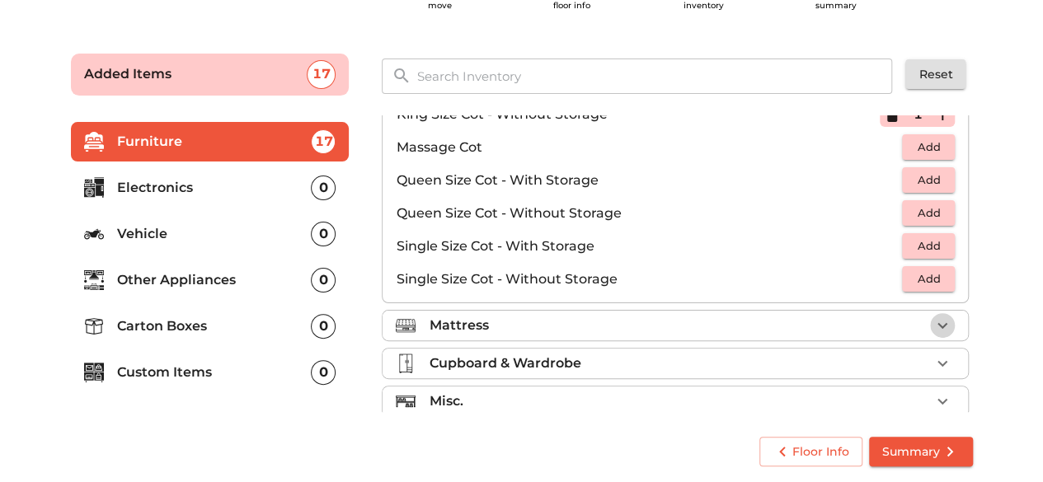
click at [933, 326] on icon "button" at bounding box center [942, 326] width 20 height 20
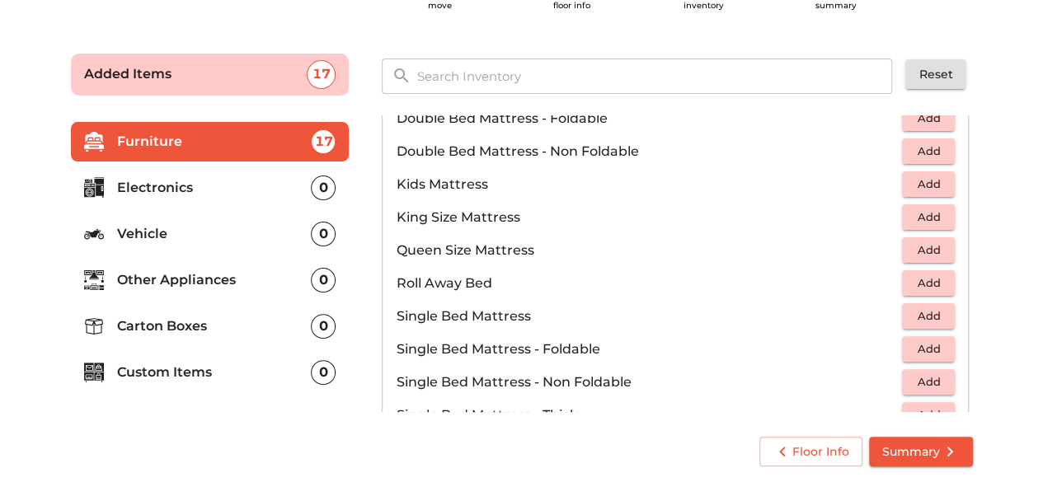
scroll to position [184, 0]
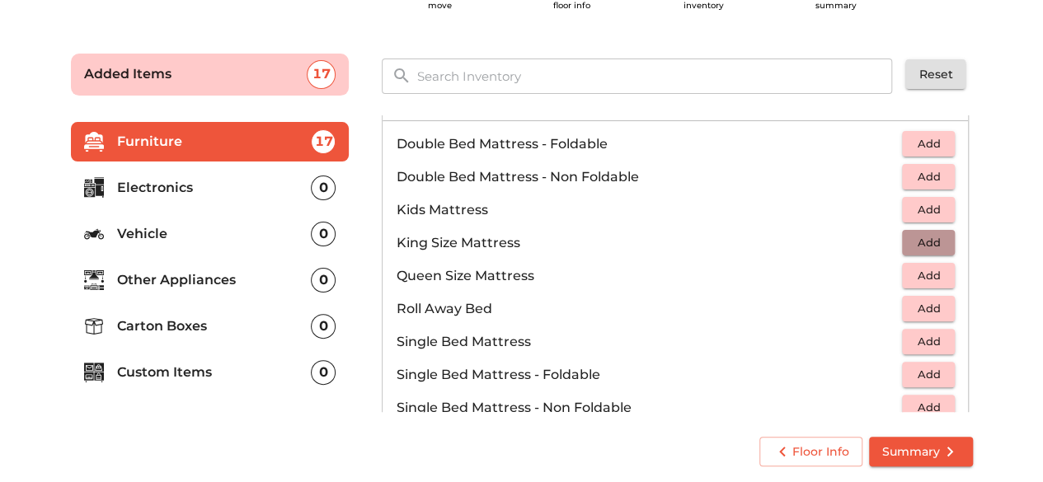
click at [912, 237] on span "Add" at bounding box center [928, 242] width 36 height 19
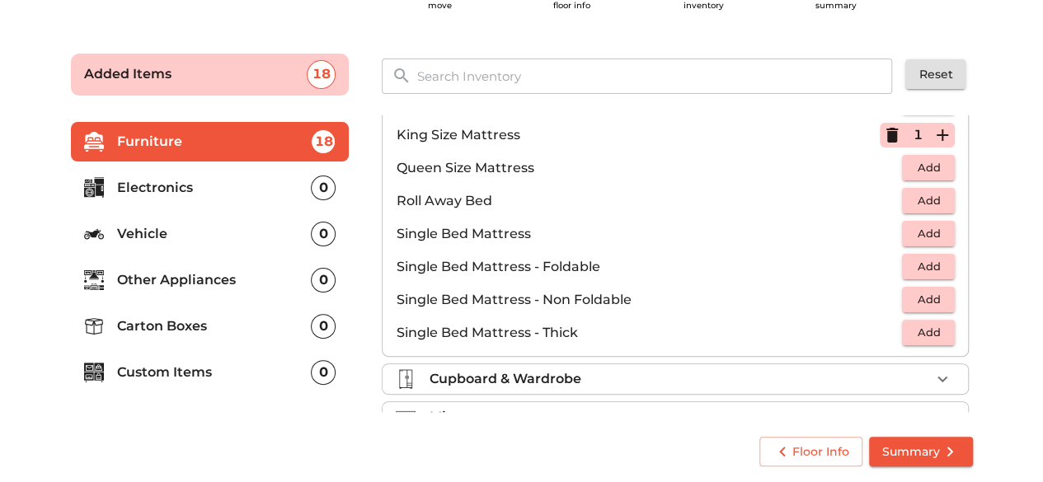
scroll to position [293, 0]
click at [917, 232] on span "Add" at bounding box center [928, 232] width 36 height 19
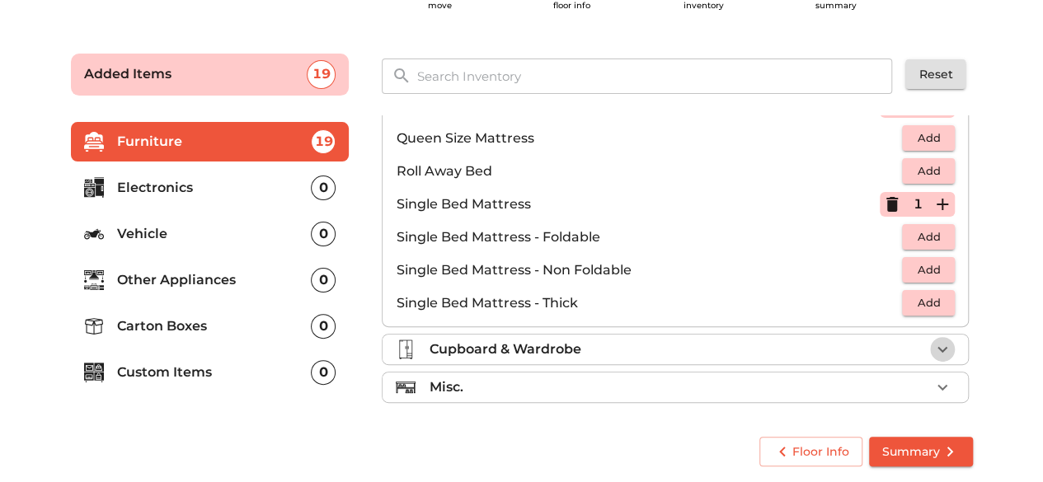
click at [932, 352] on icon "button" at bounding box center [942, 350] width 20 height 20
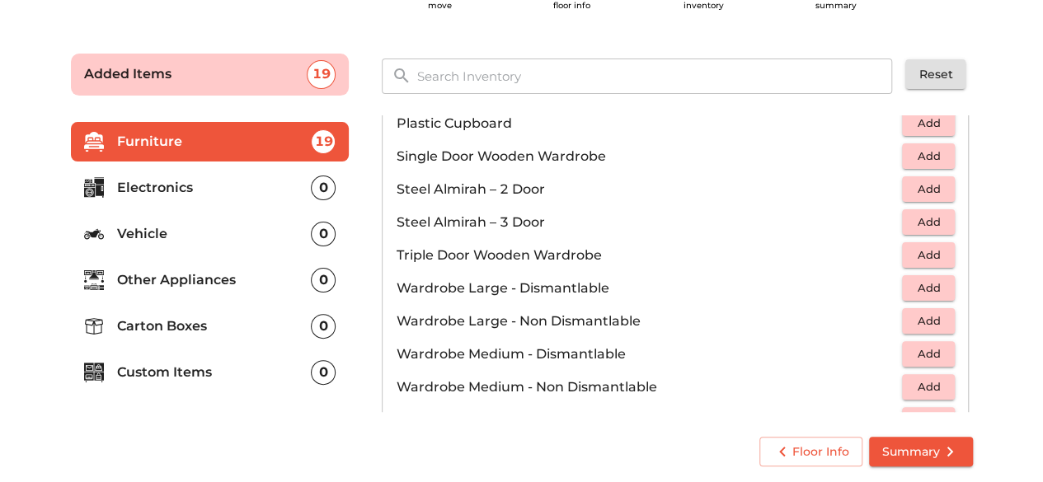
scroll to position [552, 0]
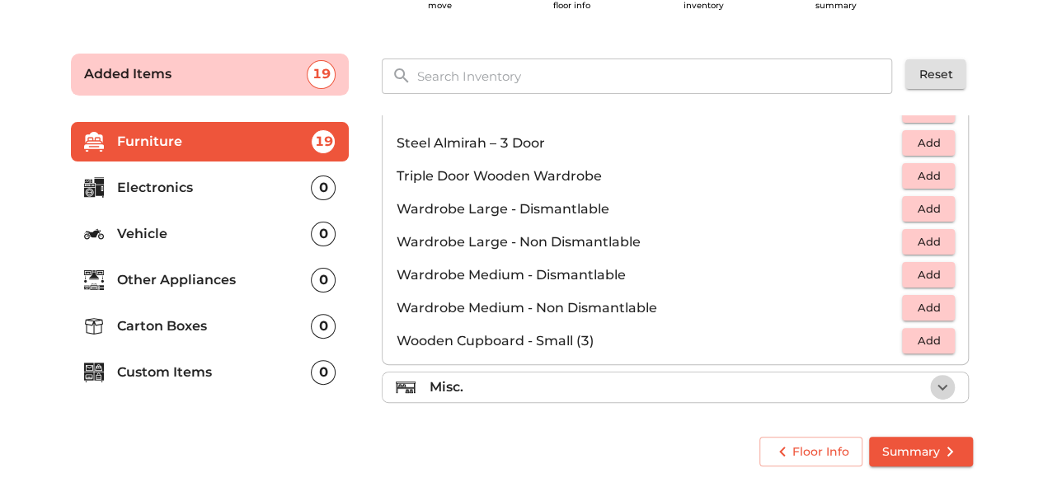
click at [937, 387] on icon "button" at bounding box center [942, 388] width 20 height 20
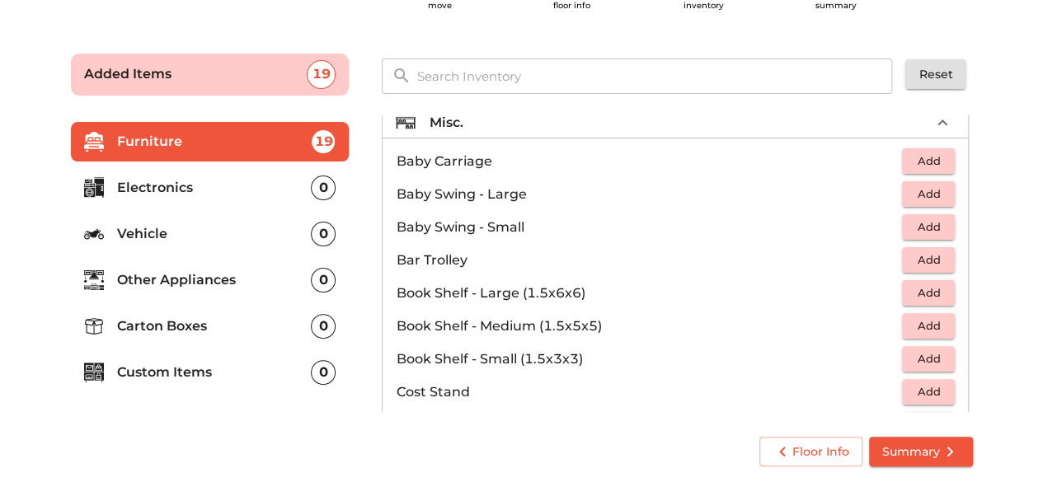
scroll to position [240, 0]
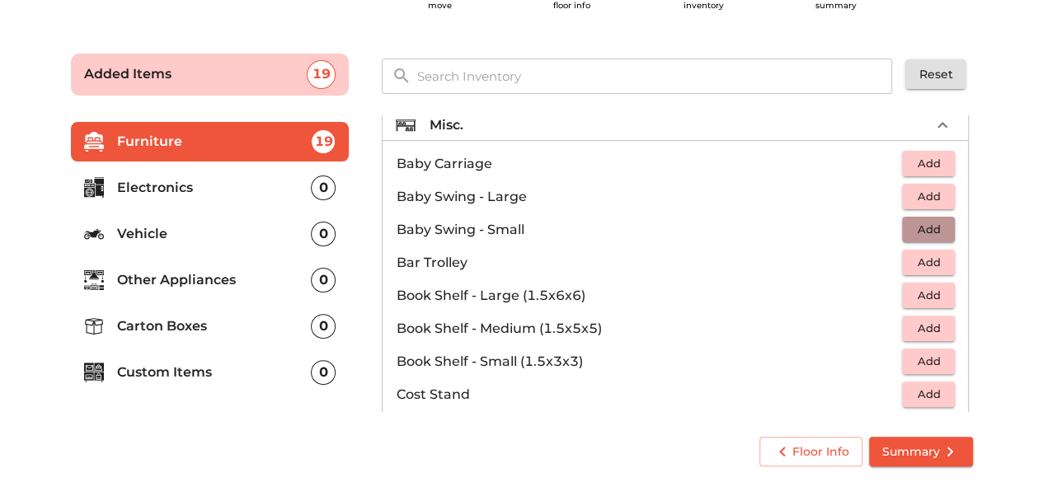
click at [917, 223] on span "Add" at bounding box center [928, 229] width 36 height 19
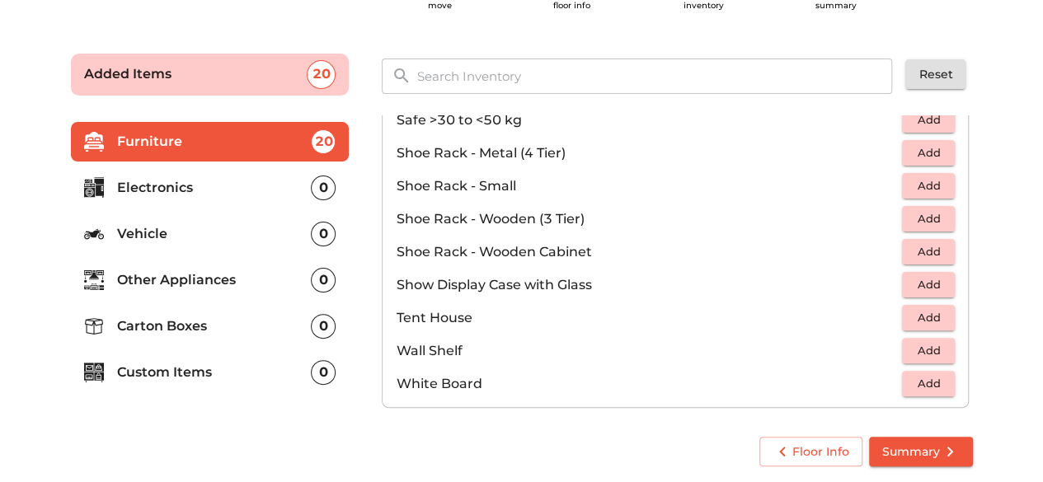
scroll to position [882, 0]
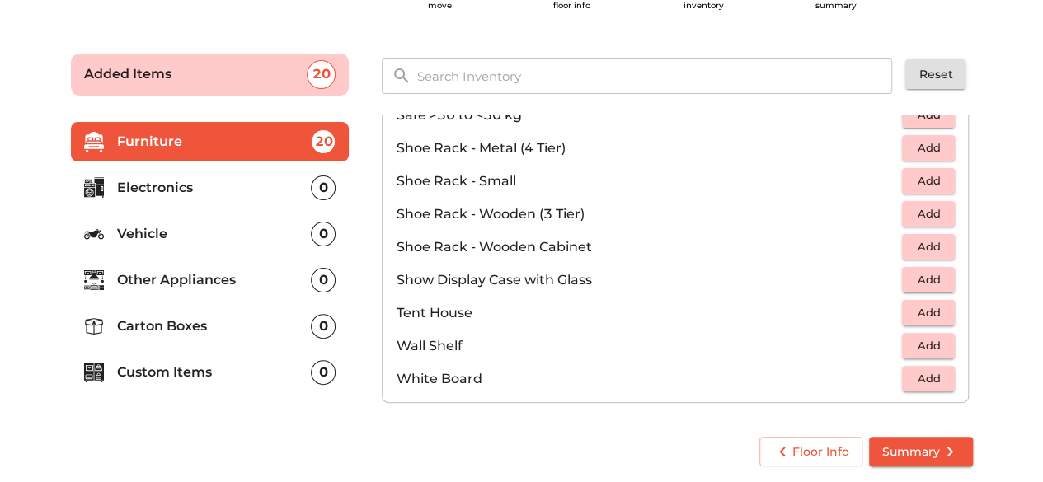
click at [163, 190] on p "Electronics" at bounding box center [214, 188] width 195 height 20
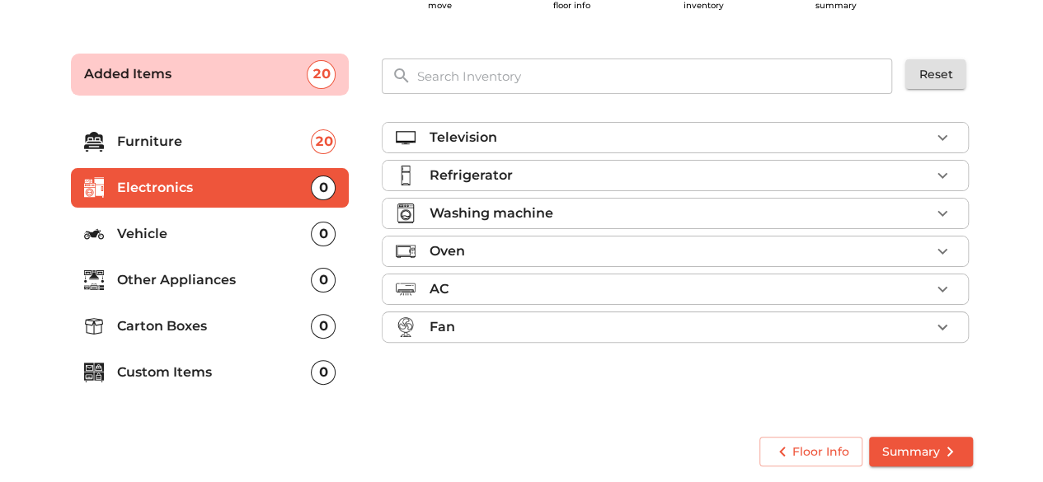
scroll to position [0, 0]
click at [940, 133] on icon "button" at bounding box center [942, 138] width 20 height 20
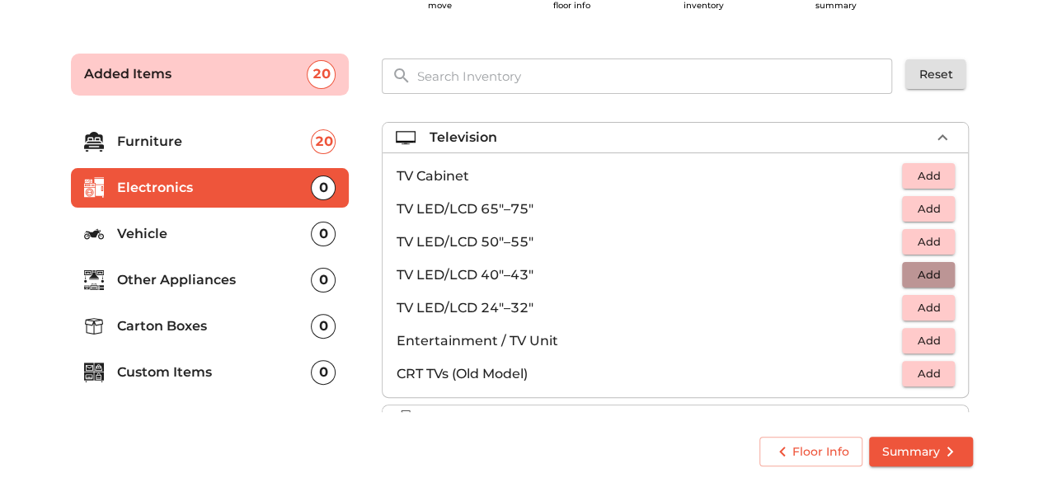
click at [922, 270] on span "Add" at bounding box center [928, 274] width 36 height 19
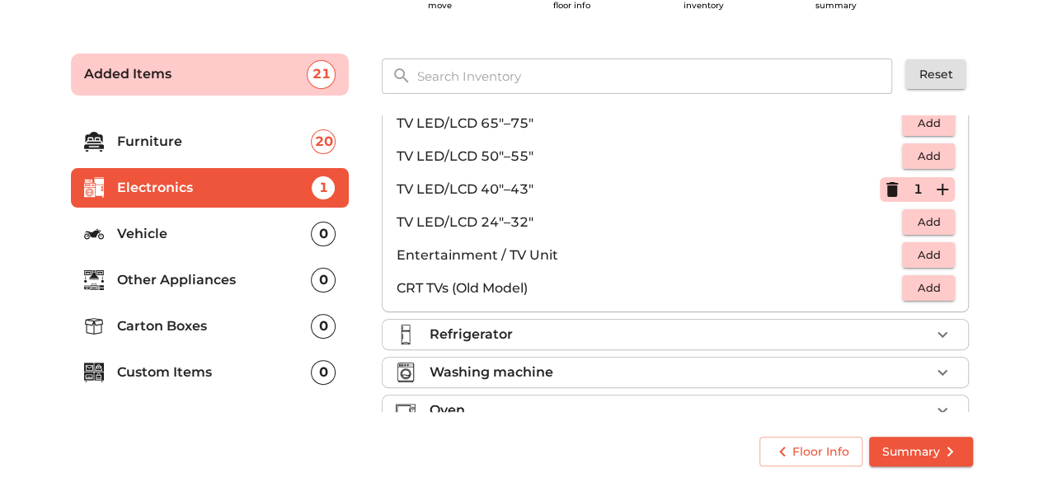
scroll to position [101, 0]
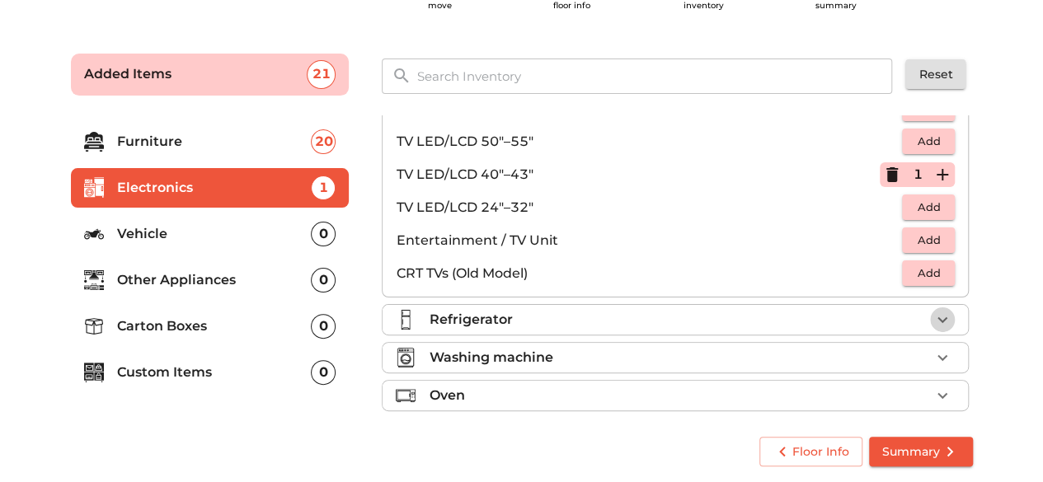
click at [942, 319] on icon "button" at bounding box center [942, 320] width 20 height 20
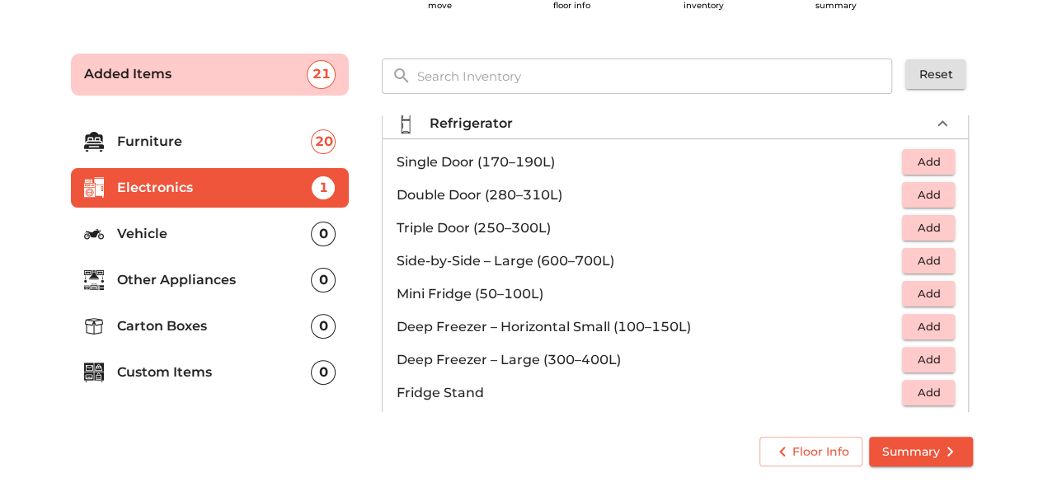
scroll to position [53, 0]
click at [920, 160] on span "Add" at bounding box center [928, 161] width 36 height 19
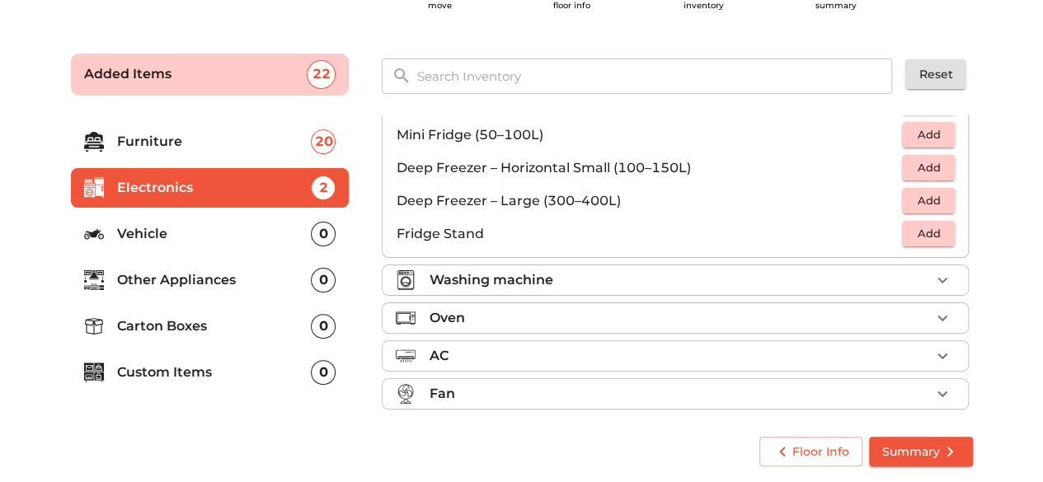
scroll to position [218, 0]
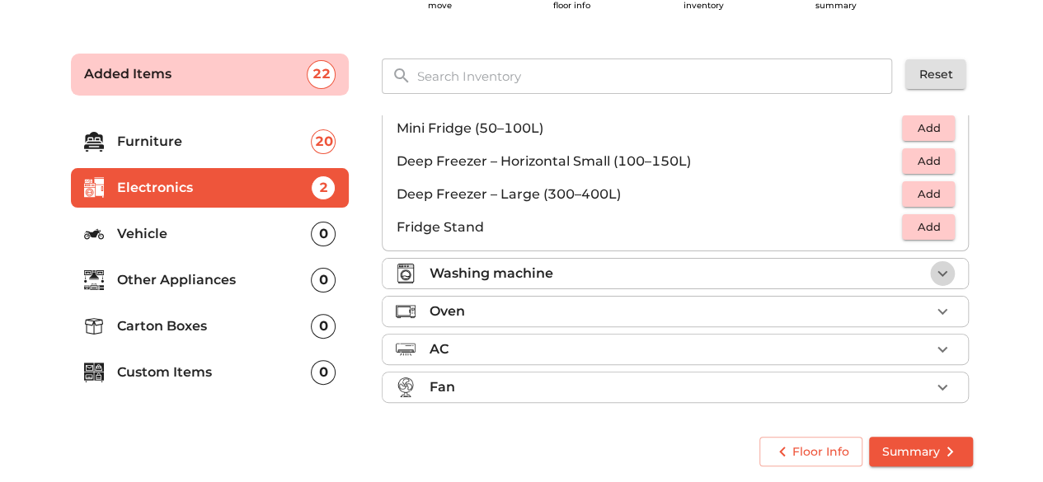
click at [935, 270] on icon "button" at bounding box center [942, 274] width 20 height 20
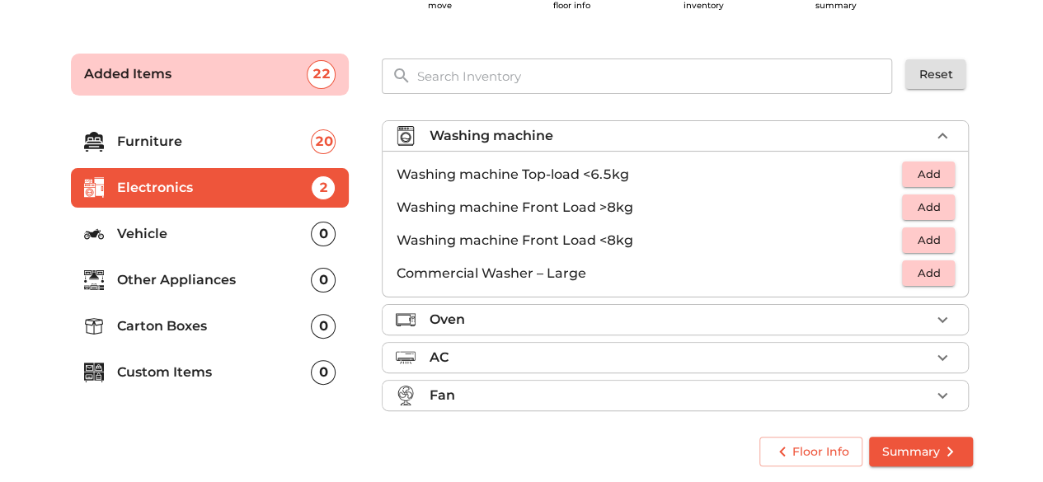
scroll to position [76, 0]
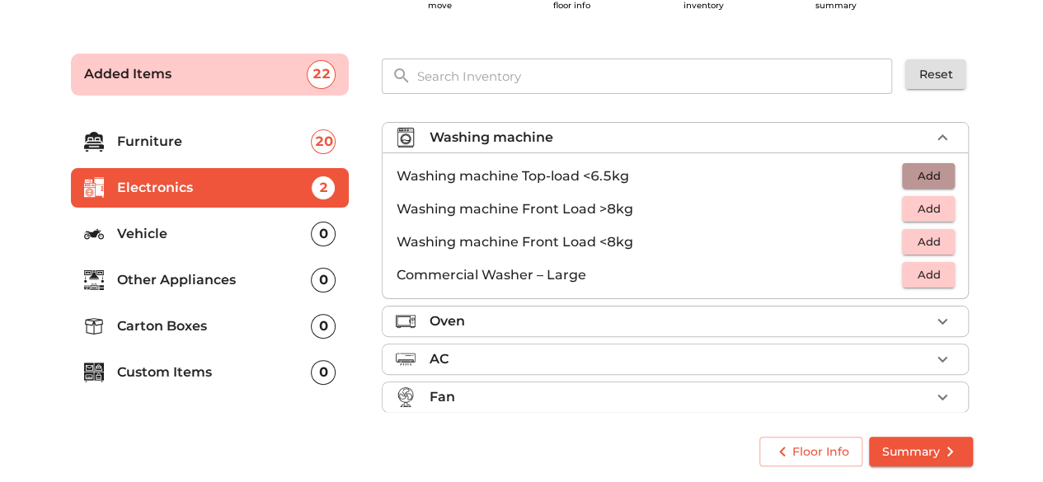
click at [910, 167] on span "Add" at bounding box center [928, 176] width 36 height 19
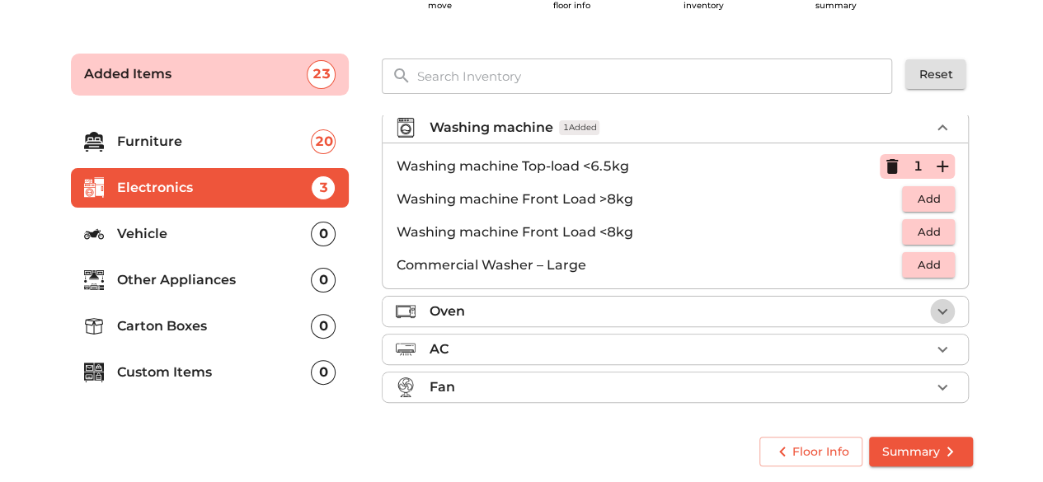
click at [938, 304] on icon "button" at bounding box center [942, 312] width 20 height 20
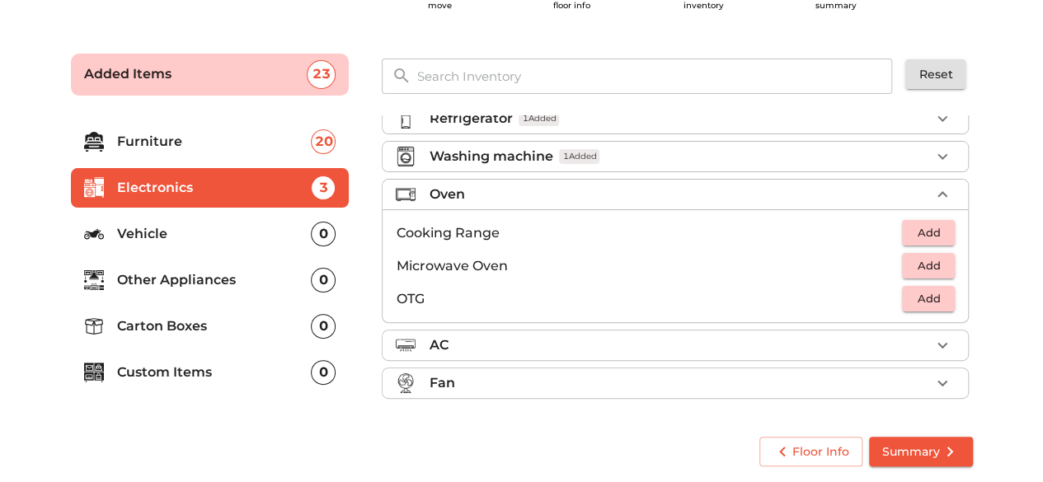
scroll to position [53, 0]
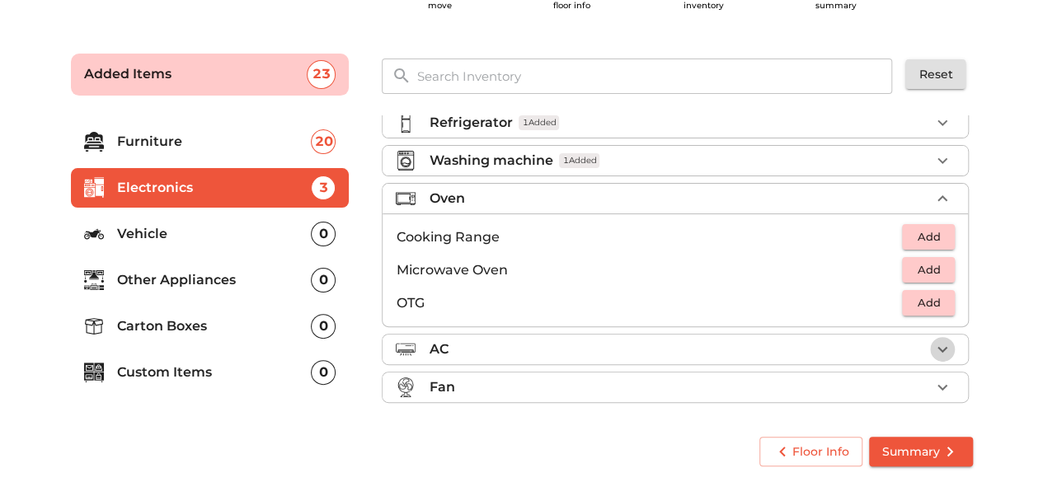
click at [932, 354] on icon "button" at bounding box center [942, 350] width 20 height 20
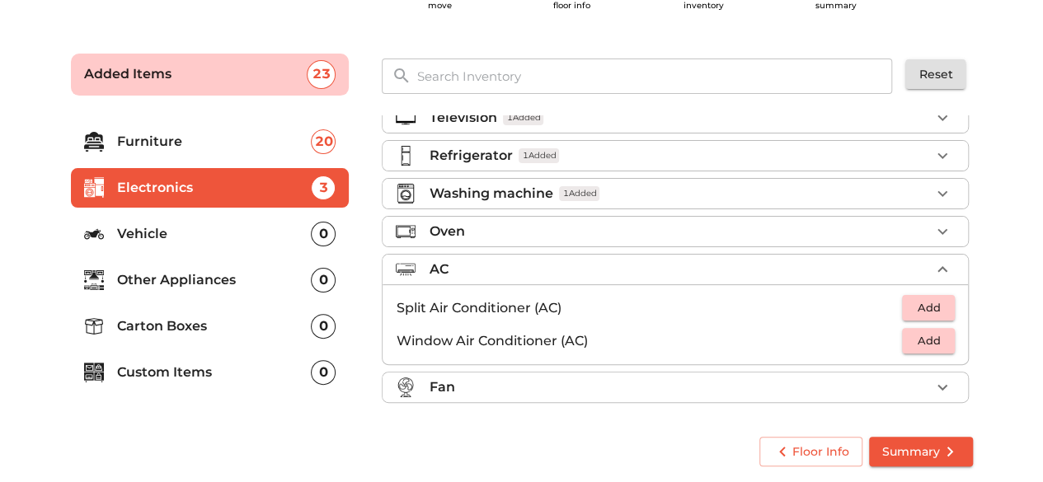
scroll to position [20, 0]
click at [937, 384] on icon "button" at bounding box center [942, 387] width 10 height 6
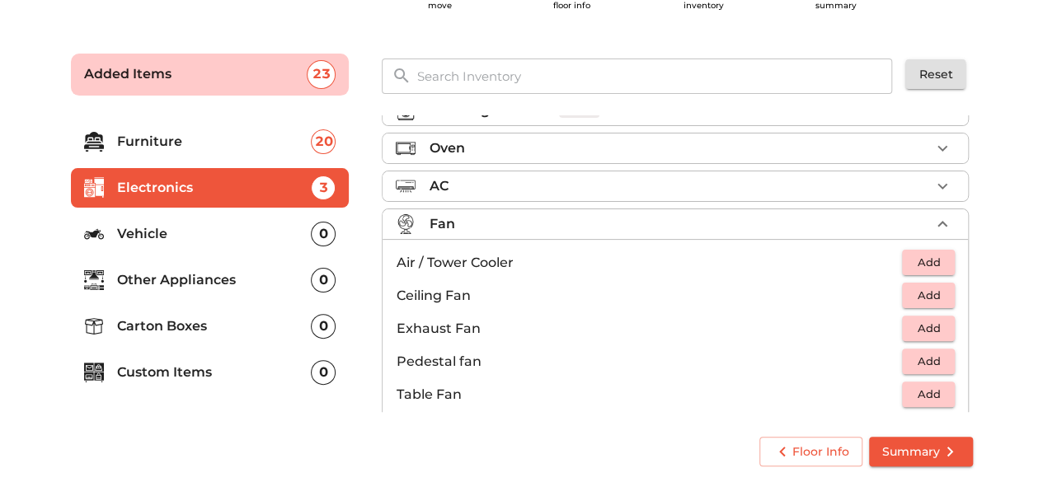
scroll to position [119, 0]
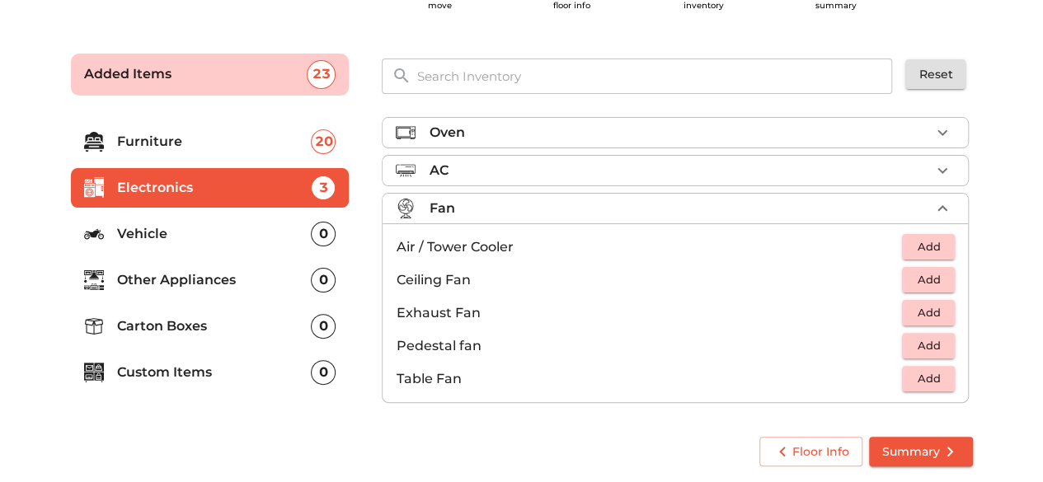
click at [228, 241] on p "Vehicle" at bounding box center [214, 234] width 195 height 20
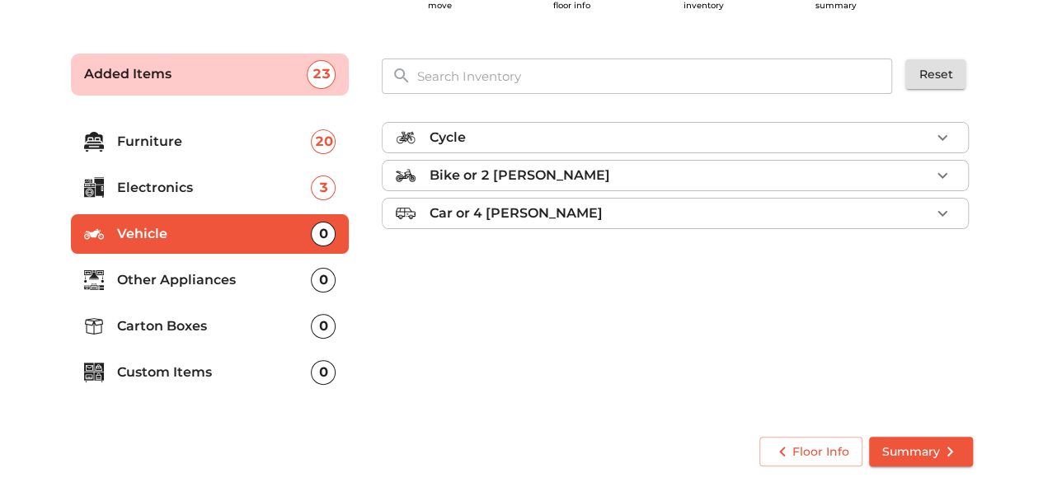
scroll to position [0, 0]
click at [767, 173] on div "Bike or 2 wheeler" at bounding box center [679, 176] width 501 height 20
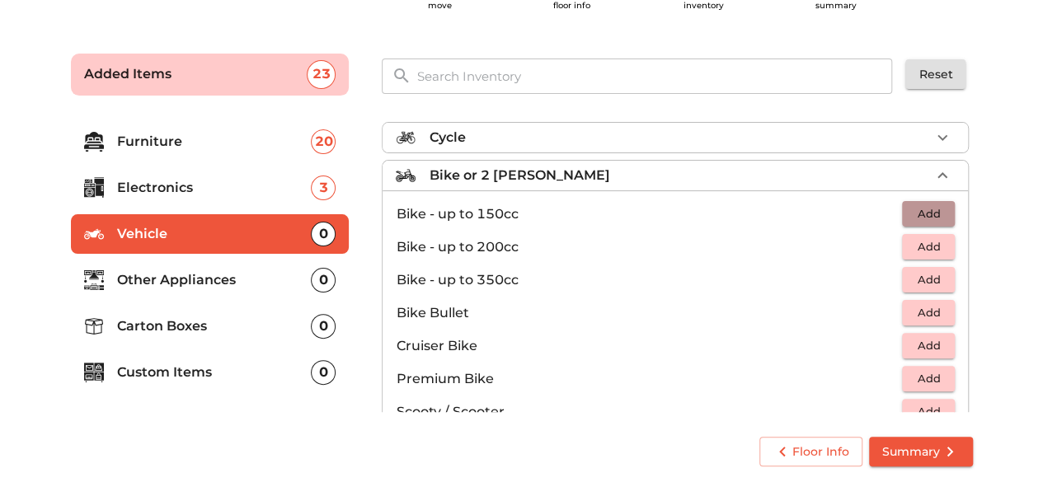
click at [911, 217] on span "Add" at bounding box center [928, 213] width 36 height 19
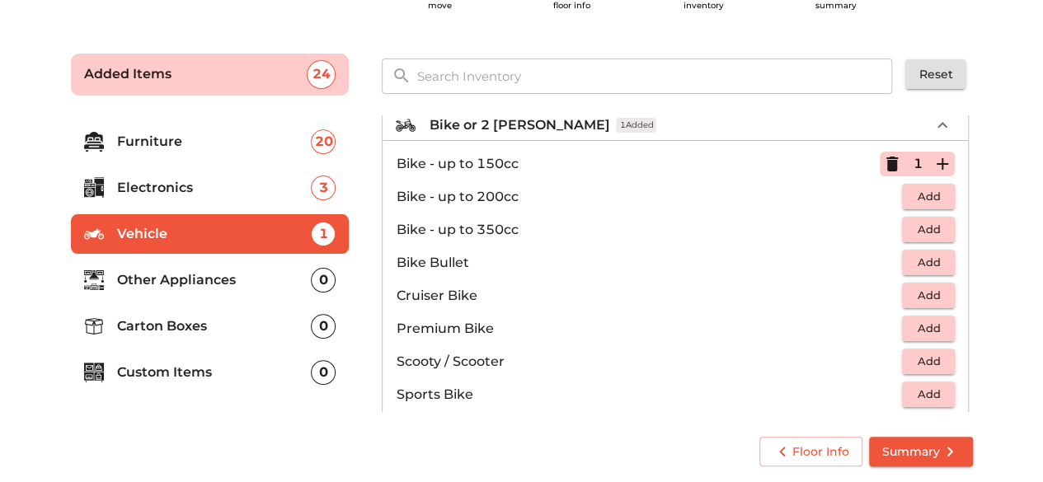
scroll to position [106, 0]
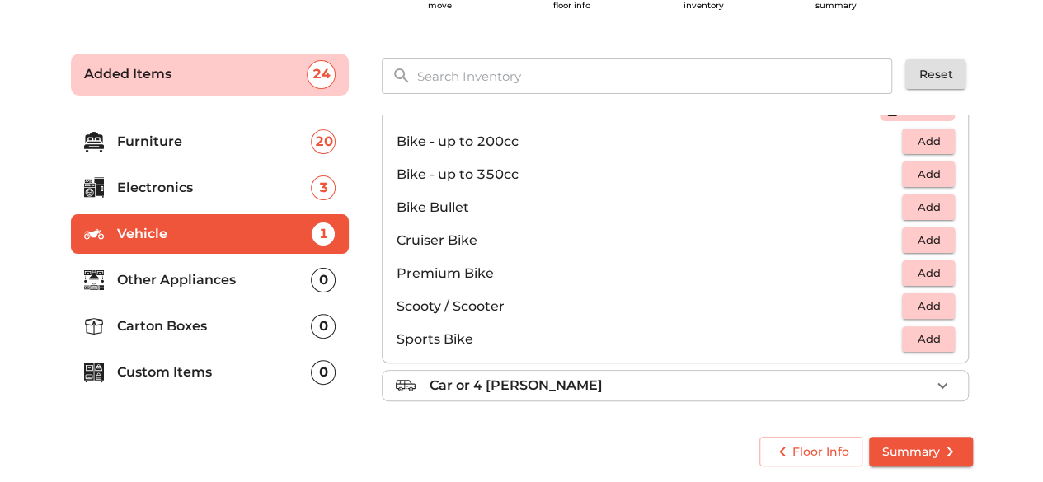
click at [175, 268] on li "Other Appliances 0" at bounding box center [210, 281] width 279 height 40
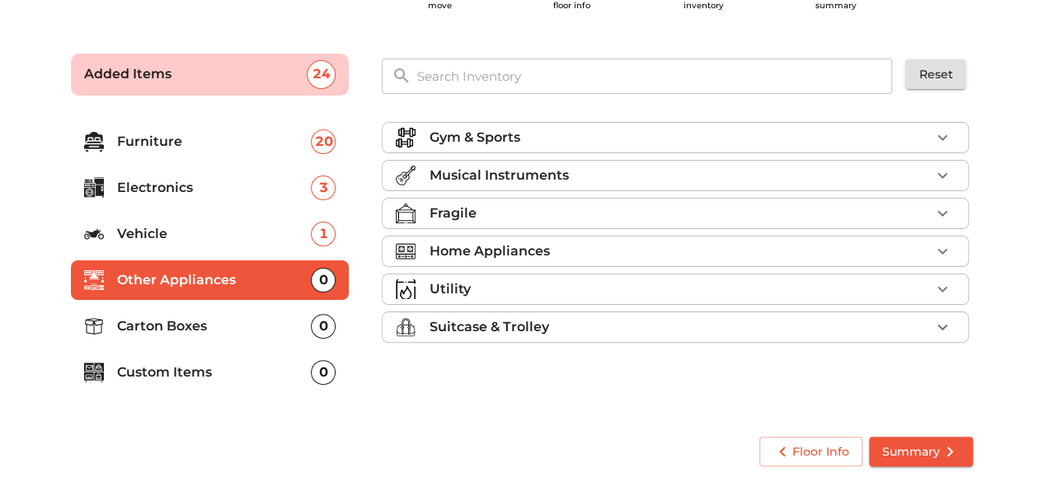
scroll to position [0, 0]
click at [730, 134] on div "Gym & Sports" at bounding box center [679, 138] width 501 height 20
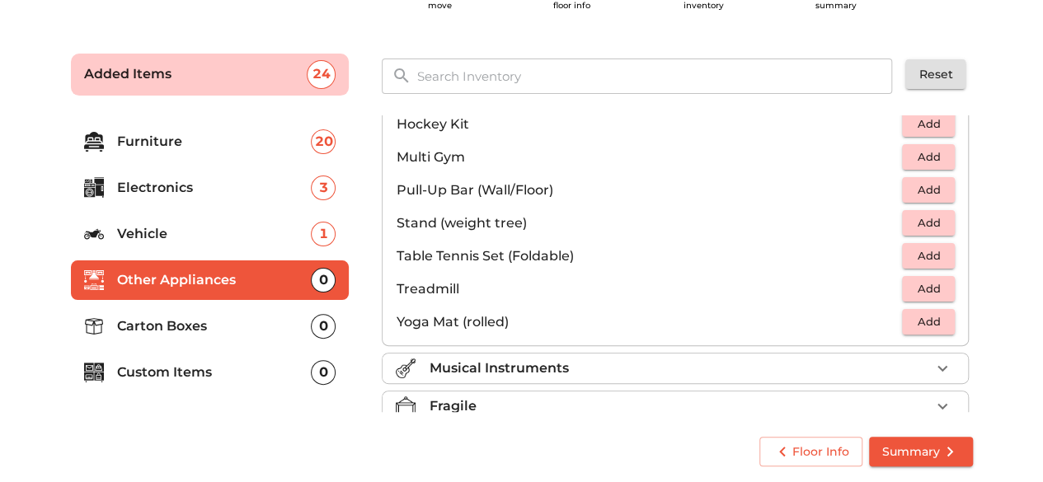
scroll to position [448, 0]
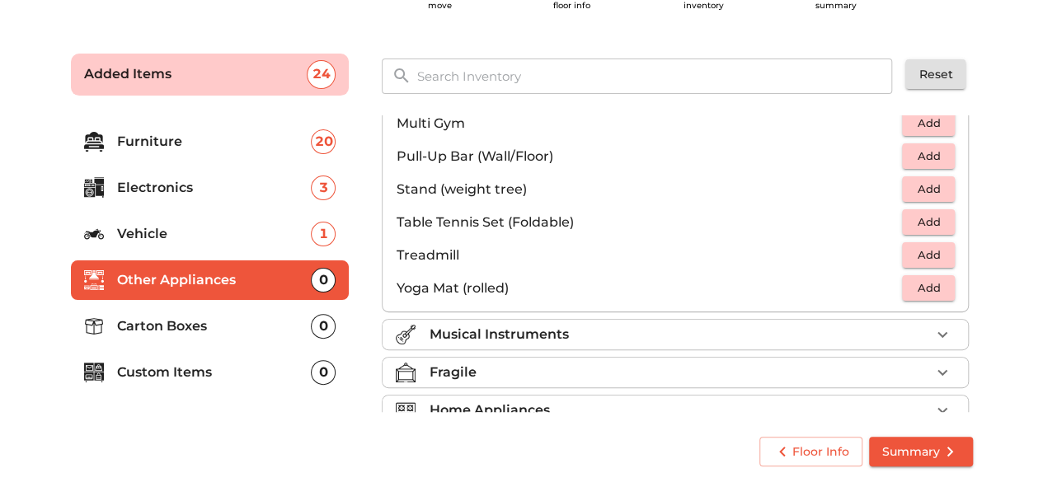
click at [912, 336] on div "Musical Instruments" at bounding box center [679, 335] width 501 height 20
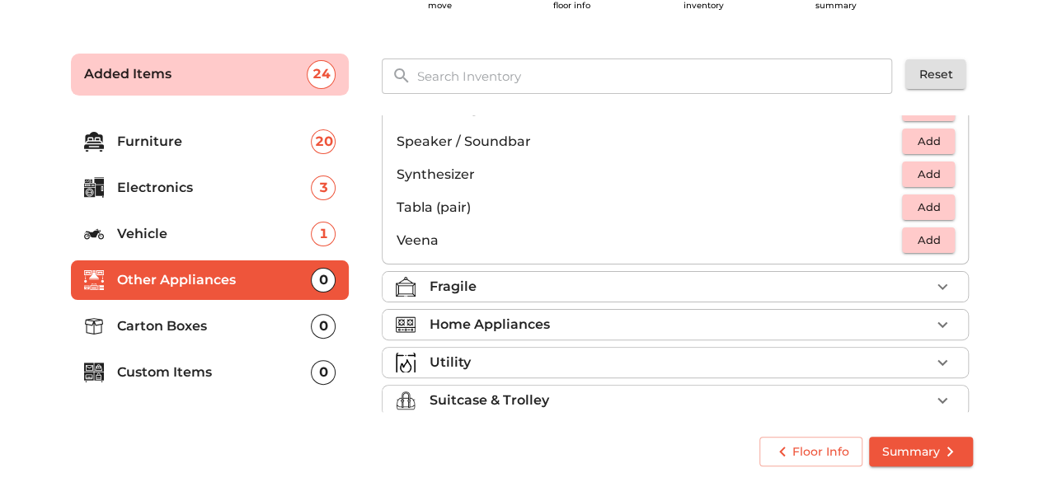
scroll to position [580, 0]
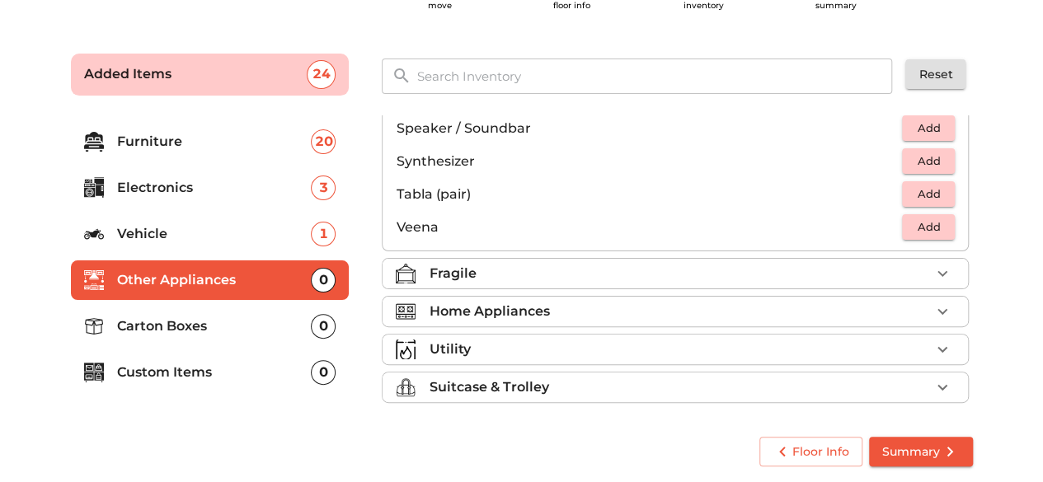
click at [913, 276] on div "Fragile" at bounding box center [679, 274] width 501 height 20
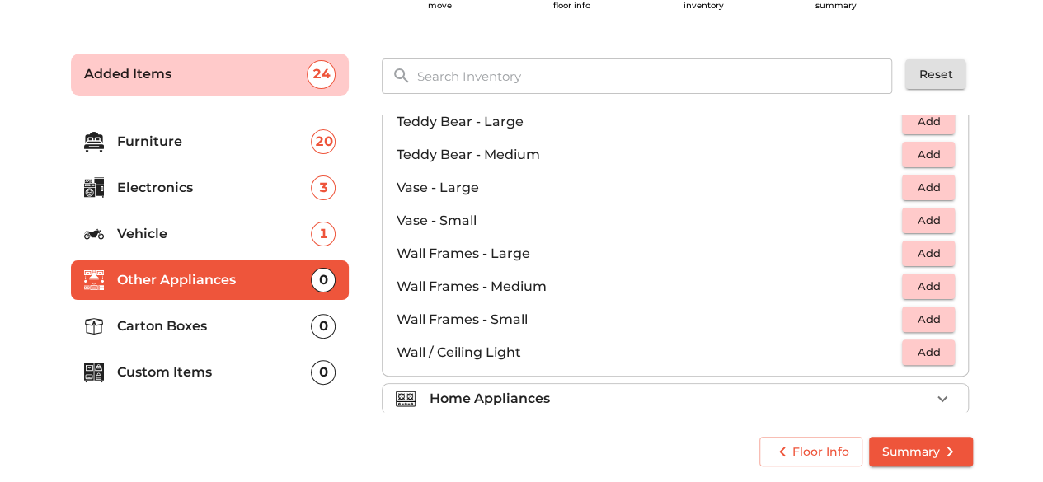
scroll to position [1108, 0]
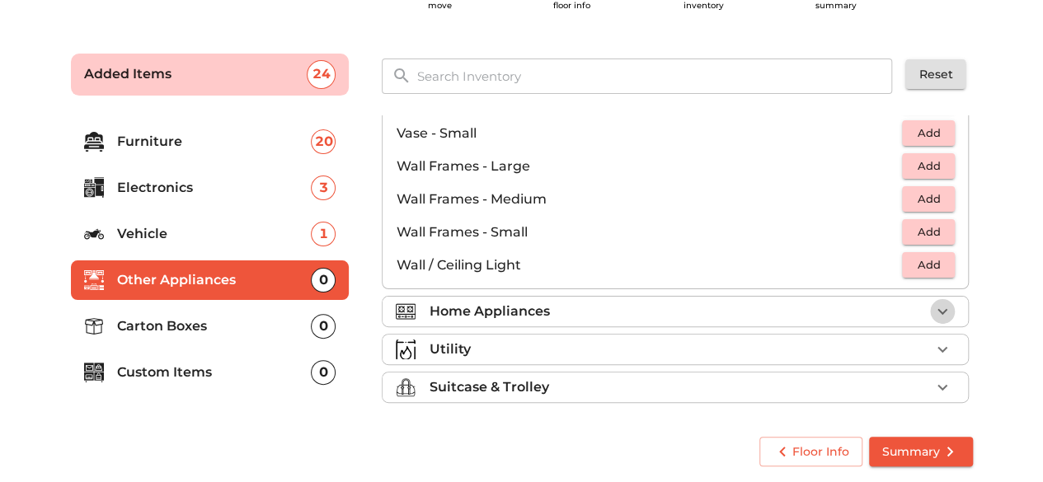
click at [932, 303] on icon "button" at bounding box center [942, 312] width 20 height 20
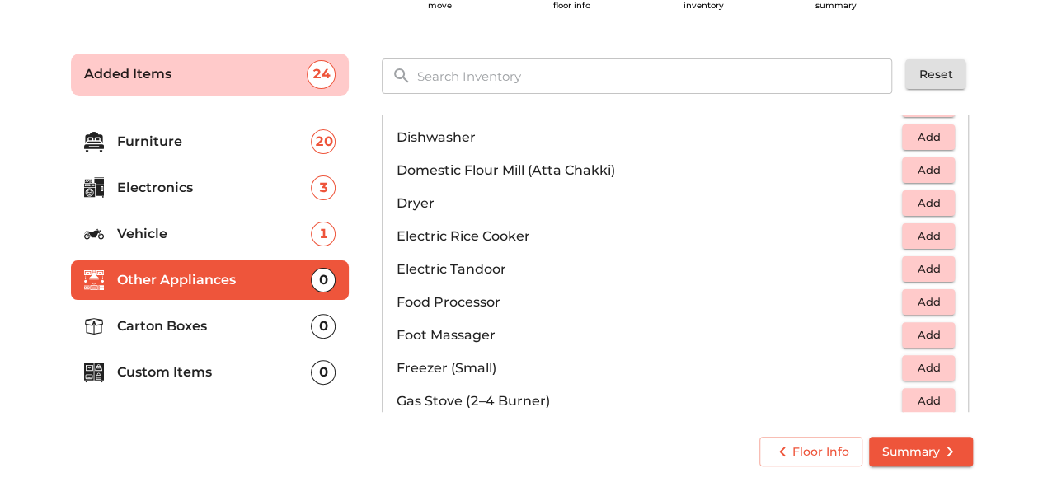
scroll to position [452, 0]
click at [925, 192] on span "Add" at bounding box center [928, 200] width 36 height 19
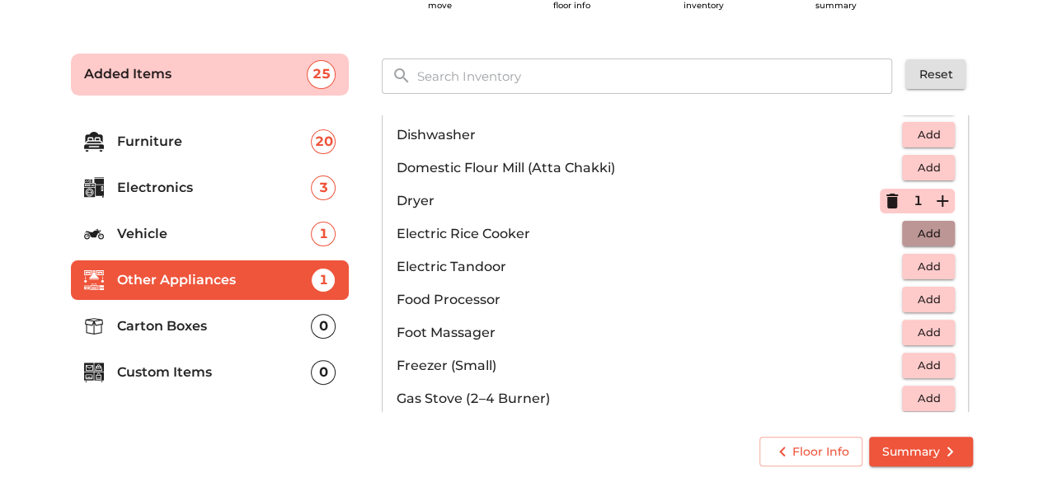
click at [927, 230] on span "Add" at bounding box center [928, 233] width 36 height 19
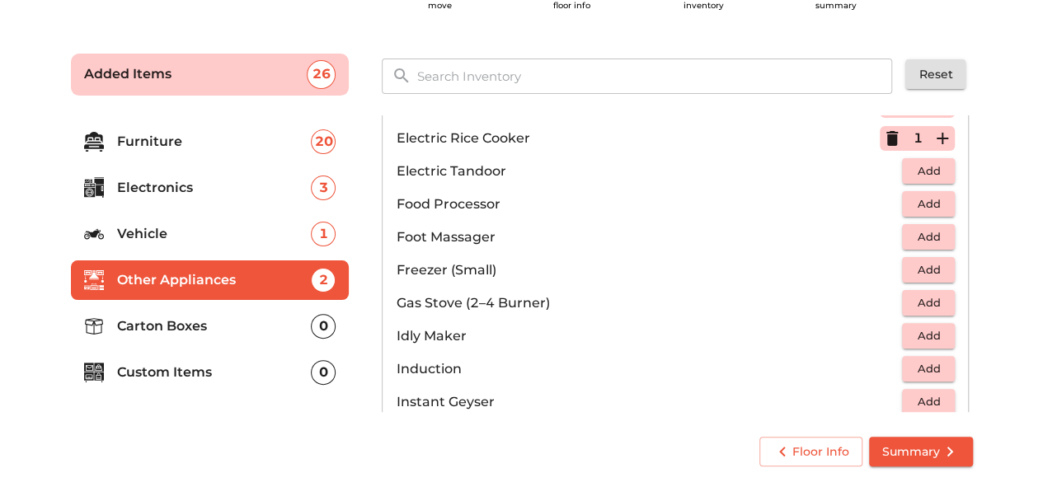
scroll to position [556, 0]
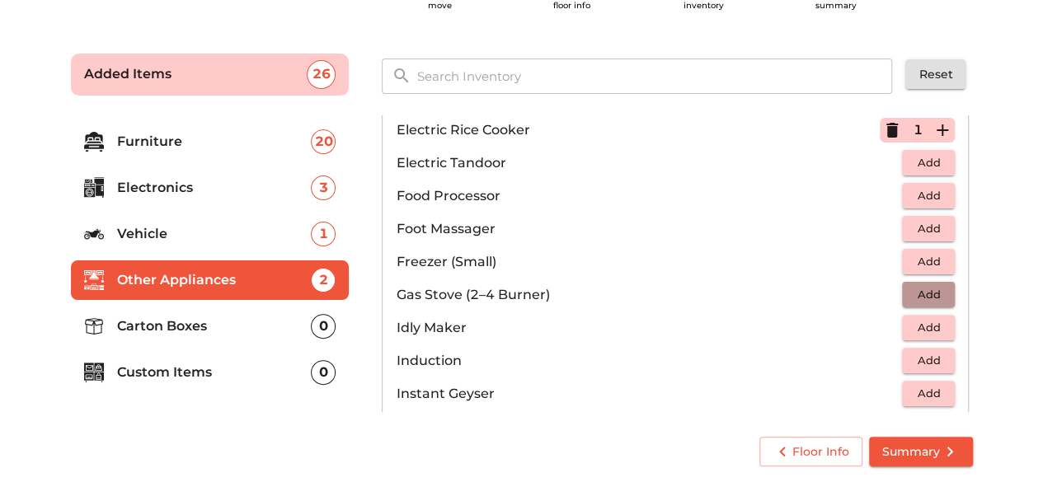
click at [918, 289] on span "Add" at bounding box center [928, 294] width 36 height 19
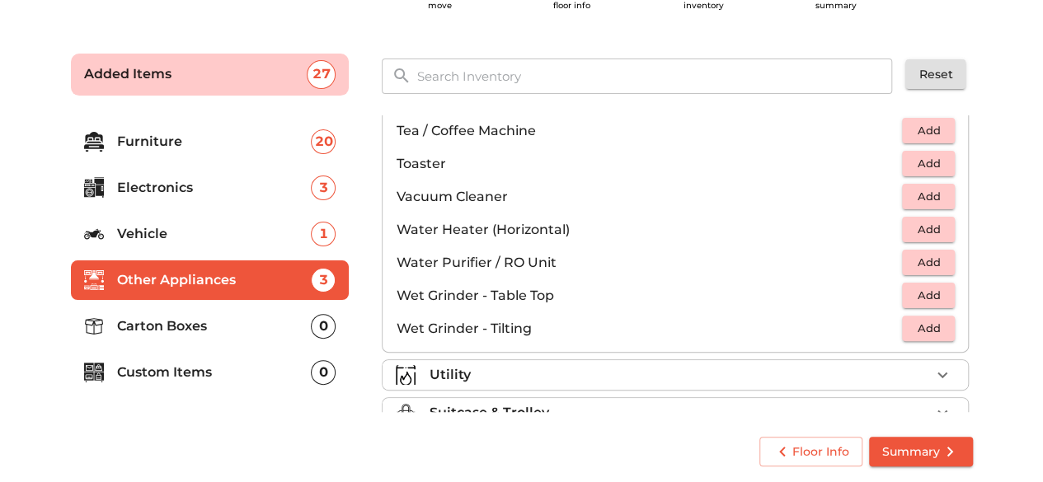
scroll to position [1141, 0]
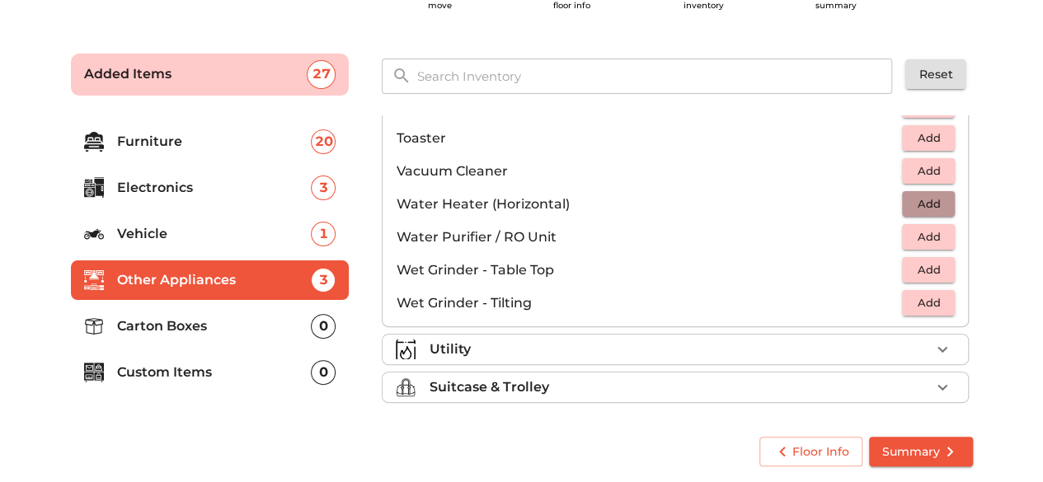
click at [915, 202] on span "Add" at bounding box center [928, 204] width 36 height 19
click at [937, 340] on icon "button" at bounding box center [942, 350] width 20 height 20
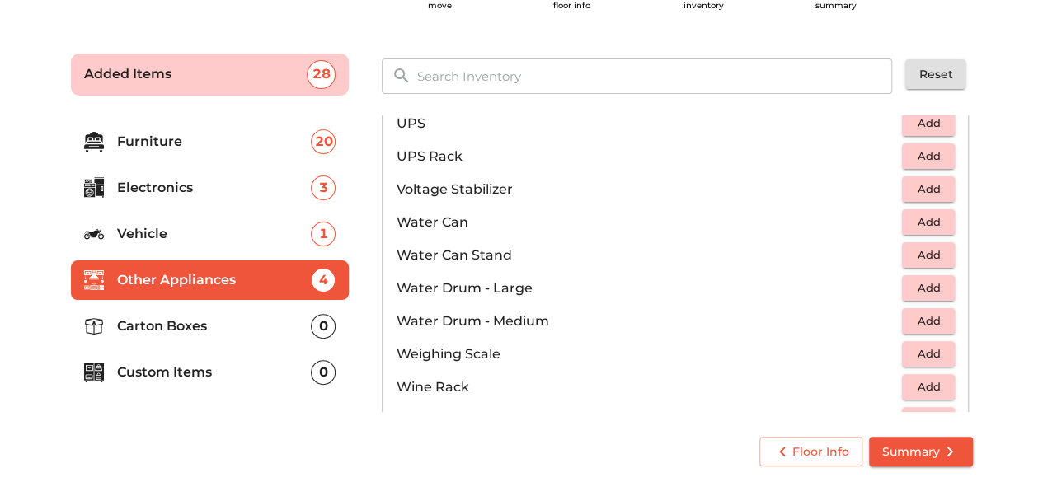
scroll to position [1164, 0]
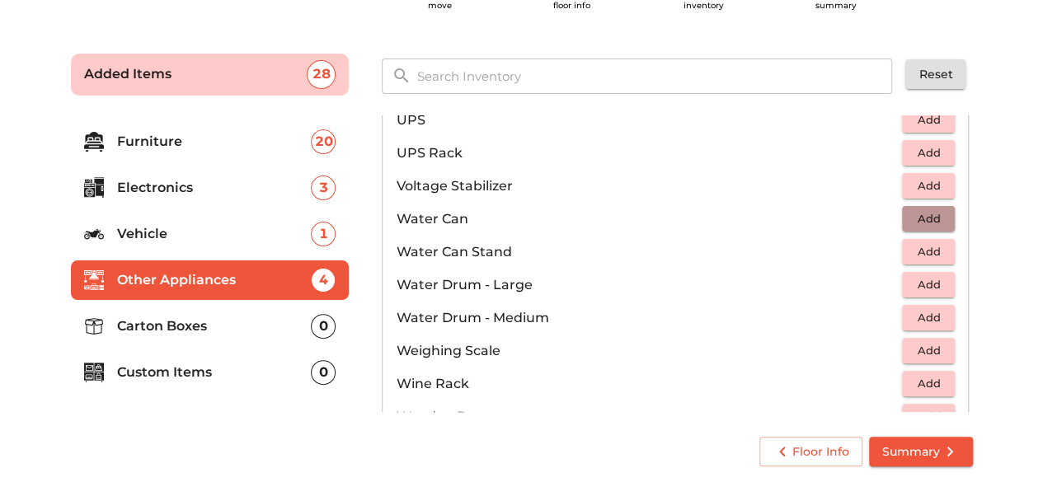
click at [925, 215] on span "Add" at bounding box center [928, 218] width 36 height 19
click at [923, 247] on span "Add" at bounding box center [928, 251] width 36 height 19
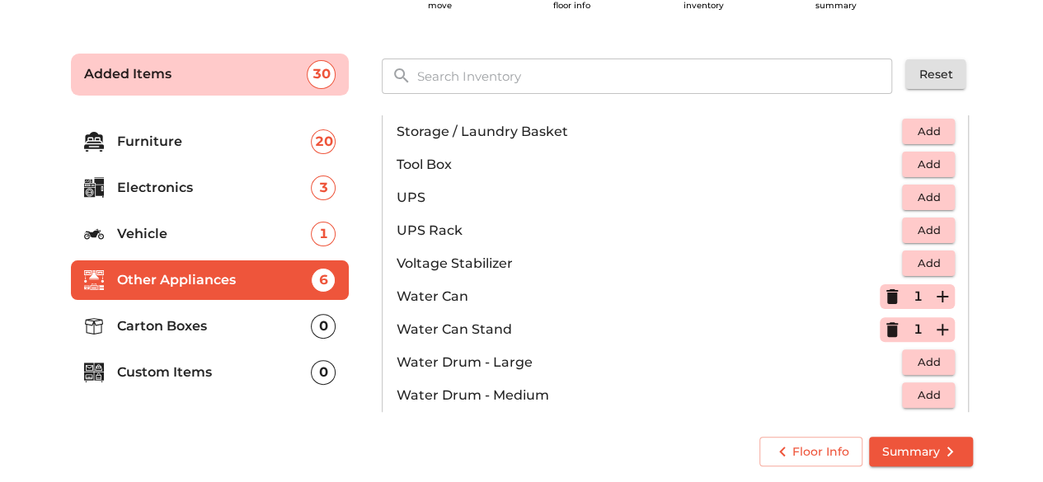
scroll to position [1240, 0]
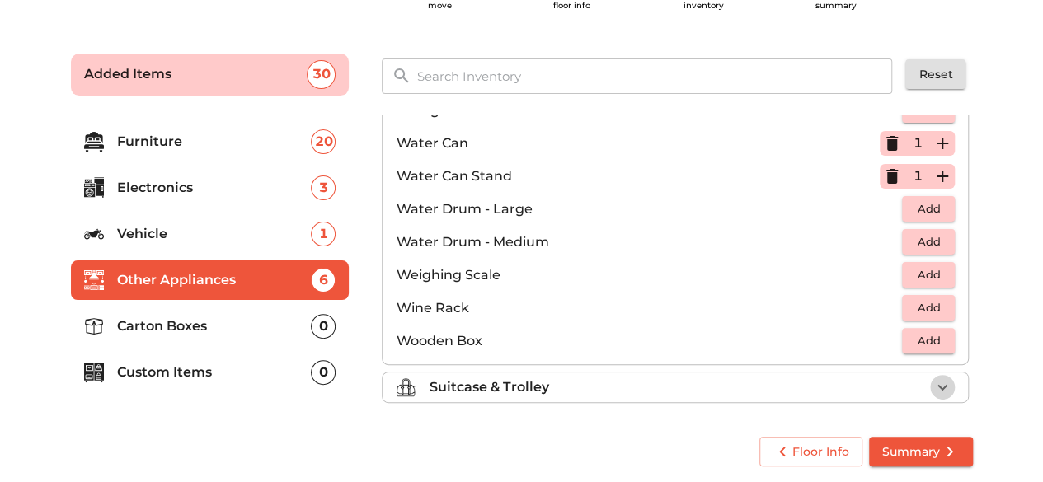
click at [932, 378] on icon "button" at bounding box center [942, 388] width 20 height 20
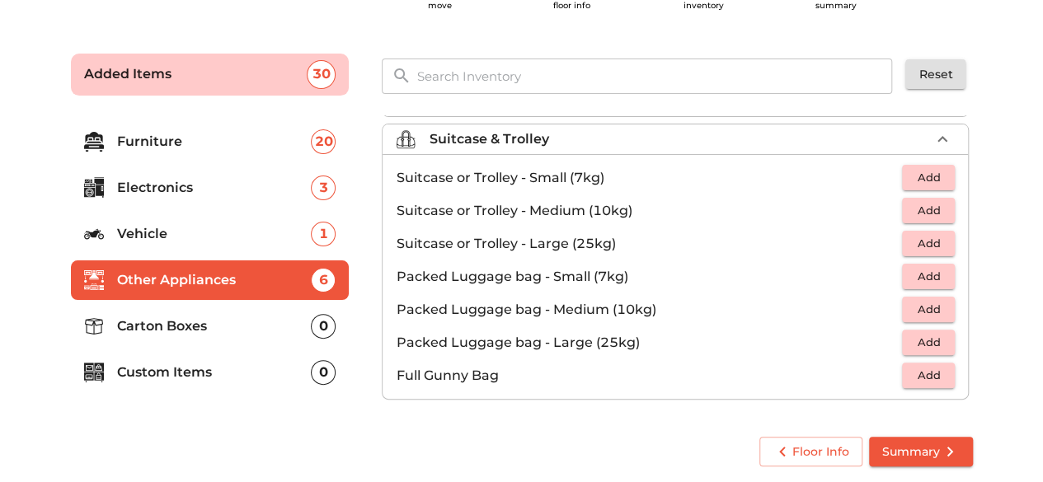
scroll to position [185, 0]
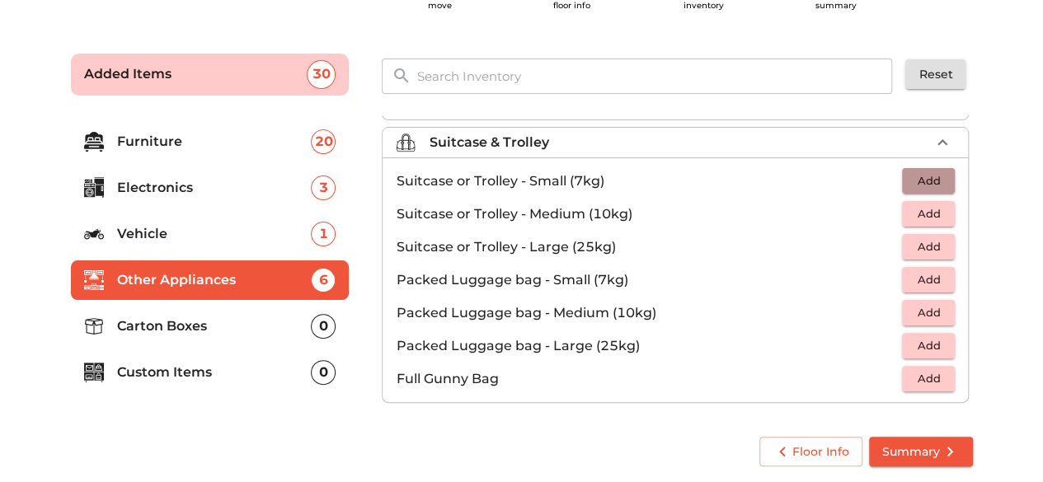
click at [910, 177] on span "Add" at bounding box center [928, 180] width 36 height 19
click at [932, 267] on button "Add" at bounding box center [928, 280] width 53 height 26
click at [936, 280] on icon "button" at bounding box center [942, 280] width 20 height 20
click at [937, 180] on icon "button" at bounding box center [942, 181] width 20 height 20
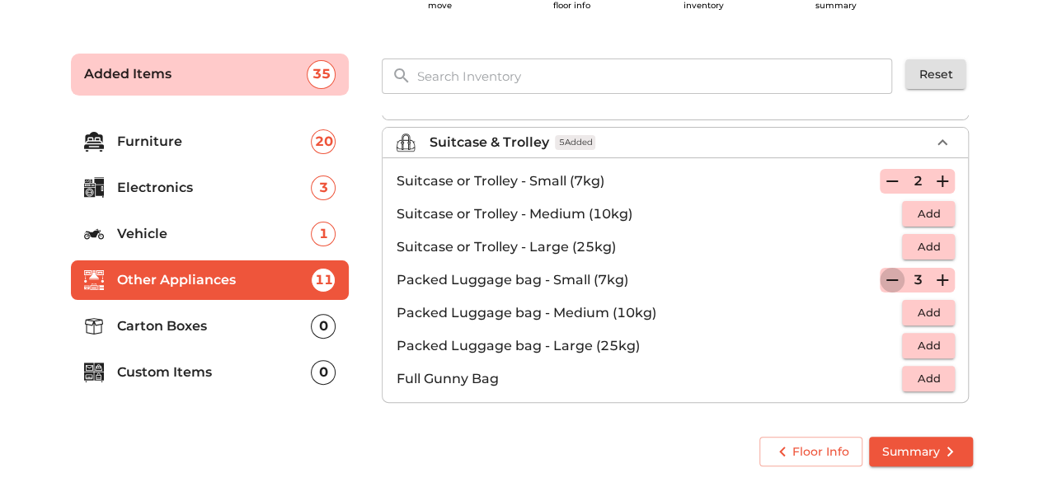
click at [886, 279] on icon "button" at bounding box center [892, 280] width 12 height 2
click at [213, 327] on p "Carton Boxes" at bounding box center [214, 327] width 195 height 20
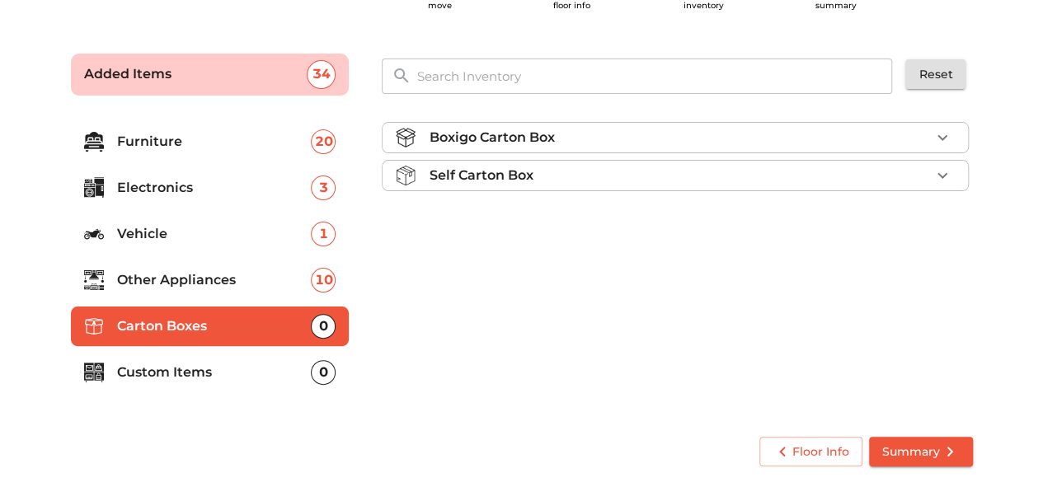
scroll to position [0, 0]
click at [937, 135] on icon "button" at bounding box center [942, 138] width 20 height 20
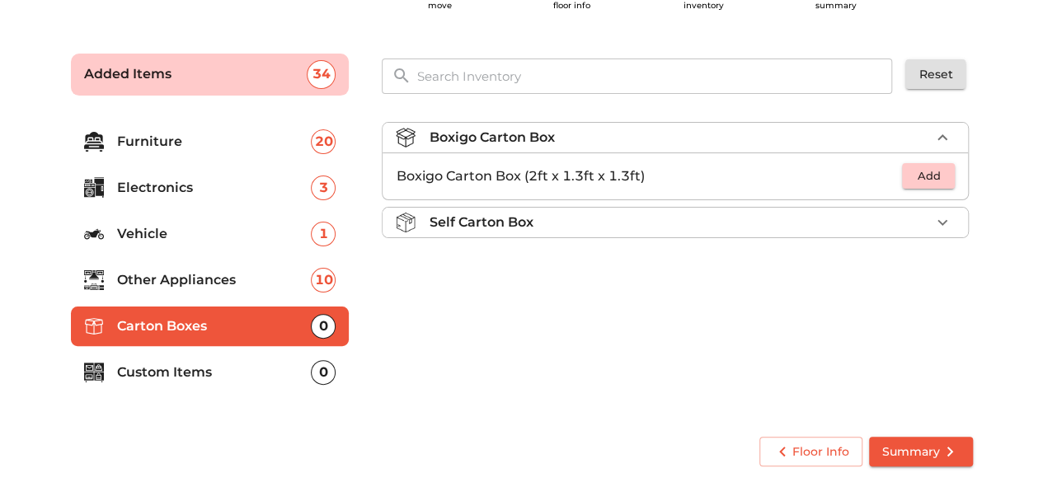
click at [885, 220] on div "Self Carton Box" at bounding box center [679, 223] width 501 height 20
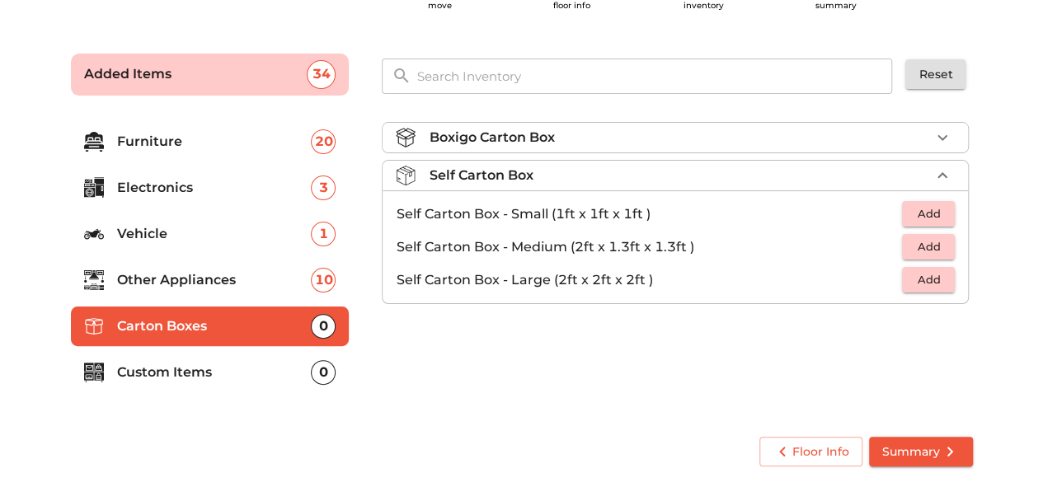
click at [176, 367] on p "Custom Items" at bounding box center [214, 373] width 195 height 20
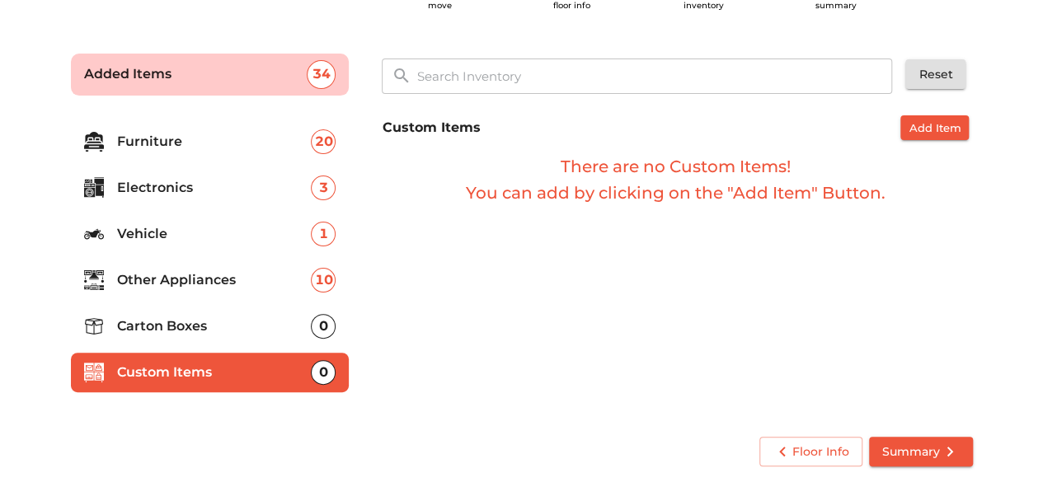
click at [885, 449] on span "Summary" at bounding box center [920, 452] width 77 height 21
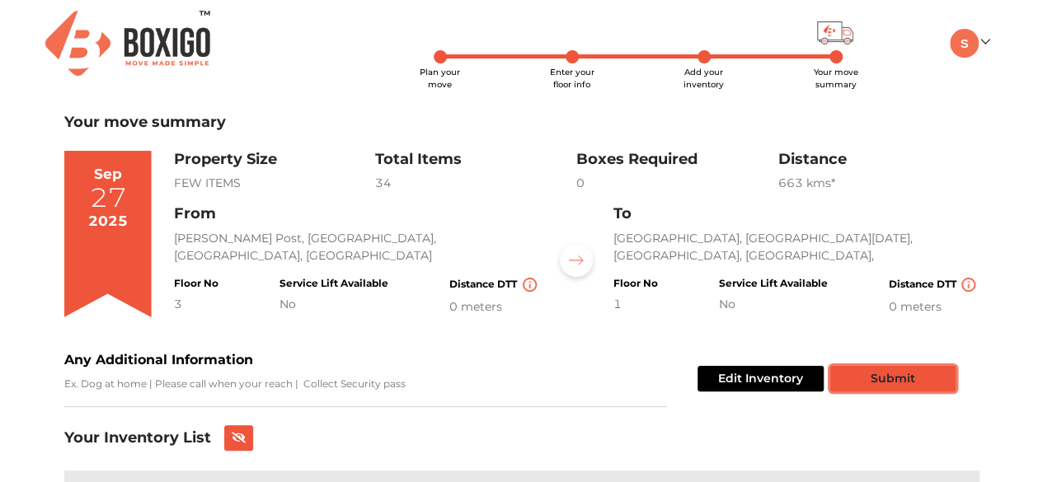
click at [898, 388] on button "Submit" at bounding box center [892, 379] width 125 height 26
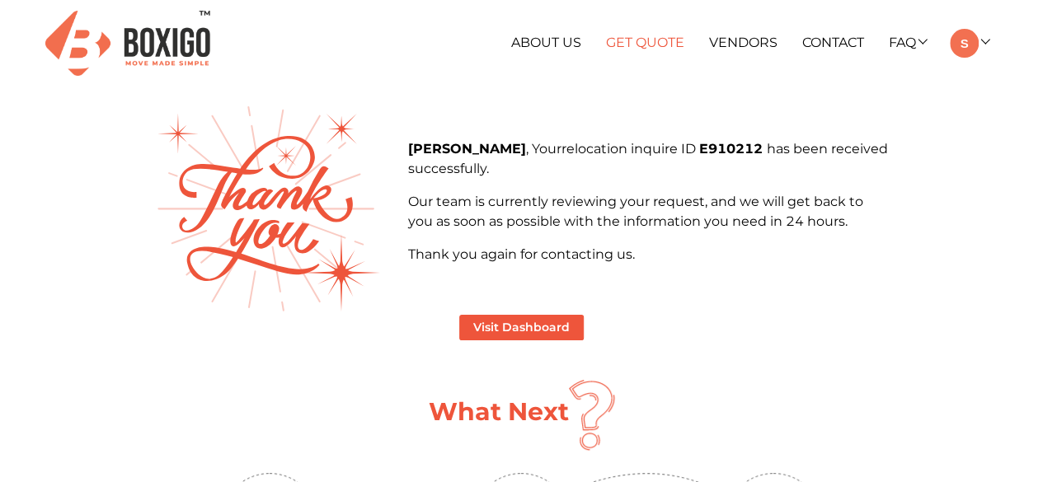
click at [638, 40] on link "Get Quote" at bounding box center [645, 43] width 78 height 16
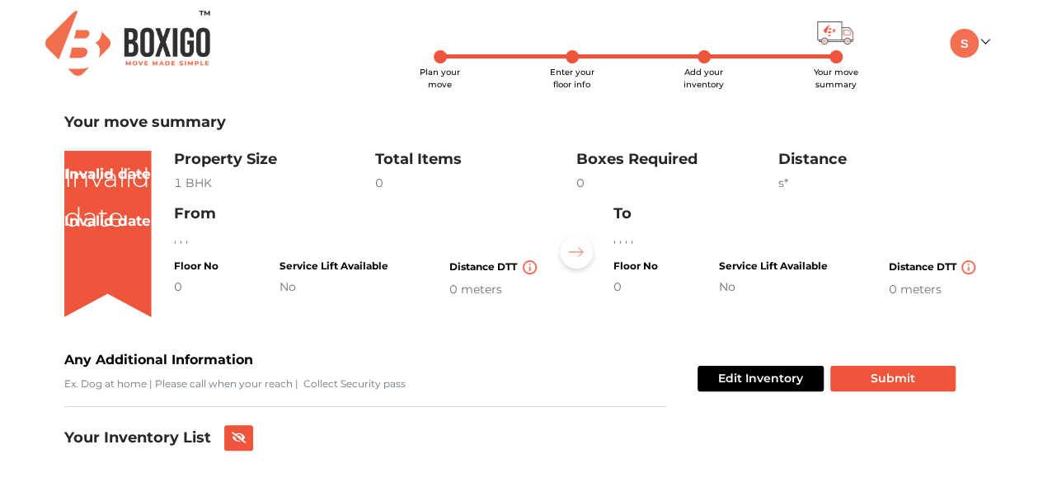
click at [157, 35] on img at bounding box center [127, 43] width 165 height 65
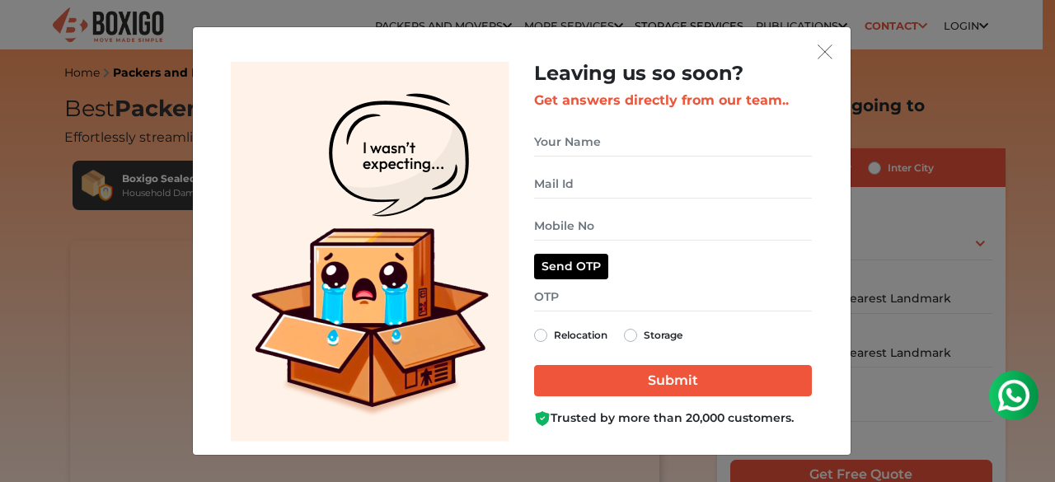
click at [810, 52] on div "get free quote dialog" at bounding box center [522, 50] width 632 height 21
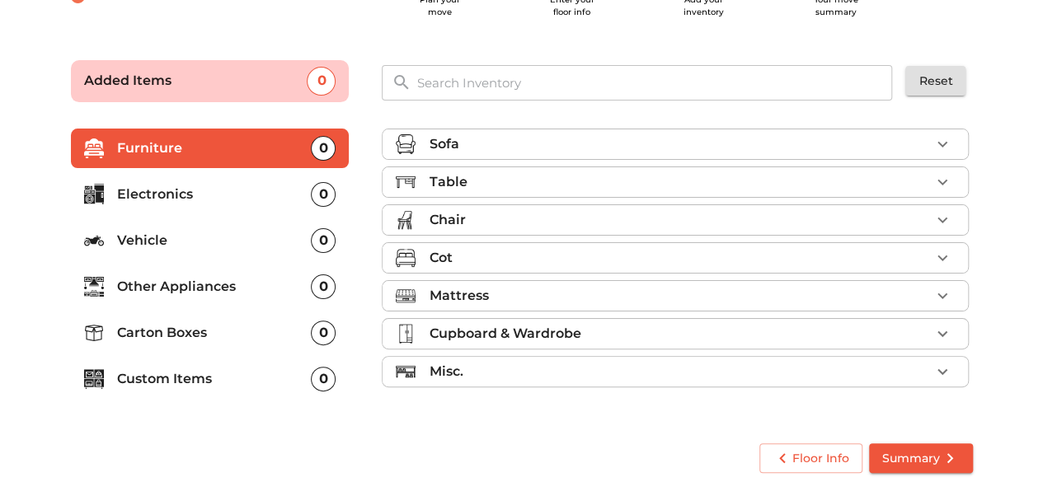
scroll to position [79, 0]
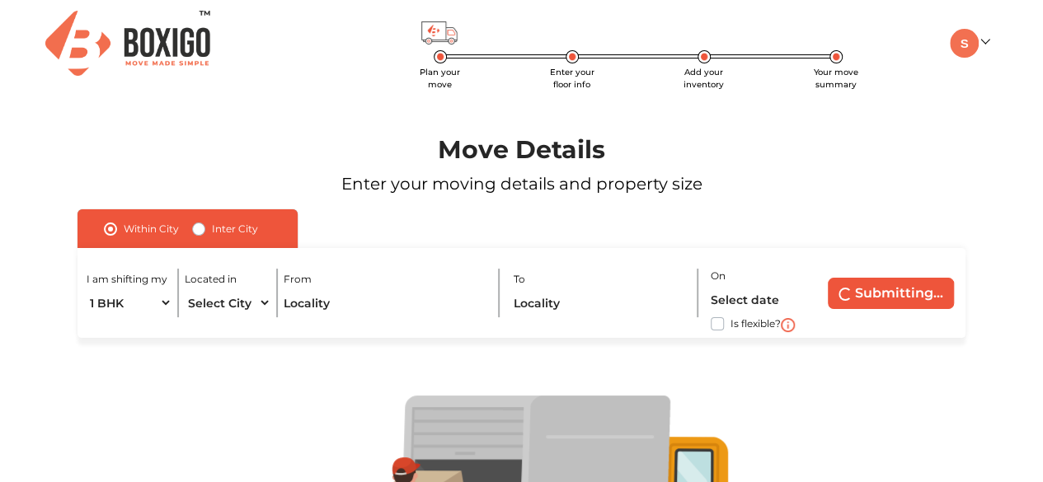
radio input "false"
radio input "true"
